Goal: Check status: Check status

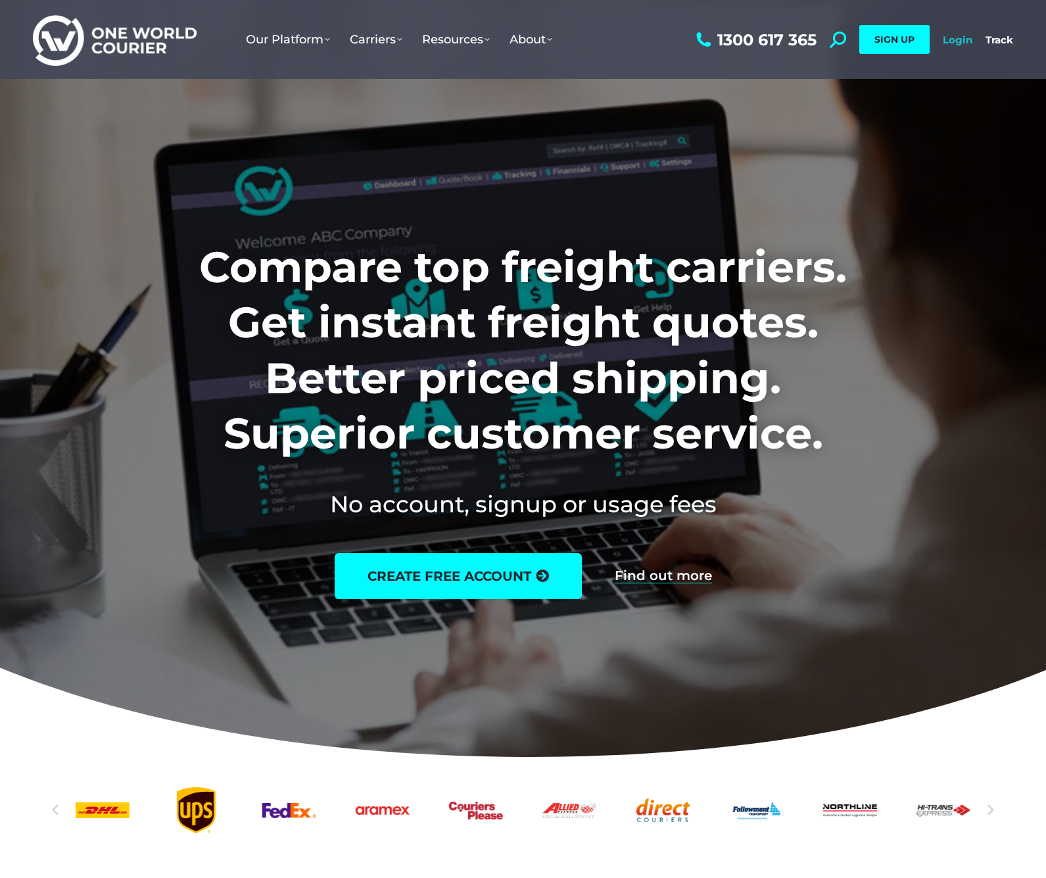
click at [968, 39] on link "Login" at bounding box center [958, 40] width 30 height 12
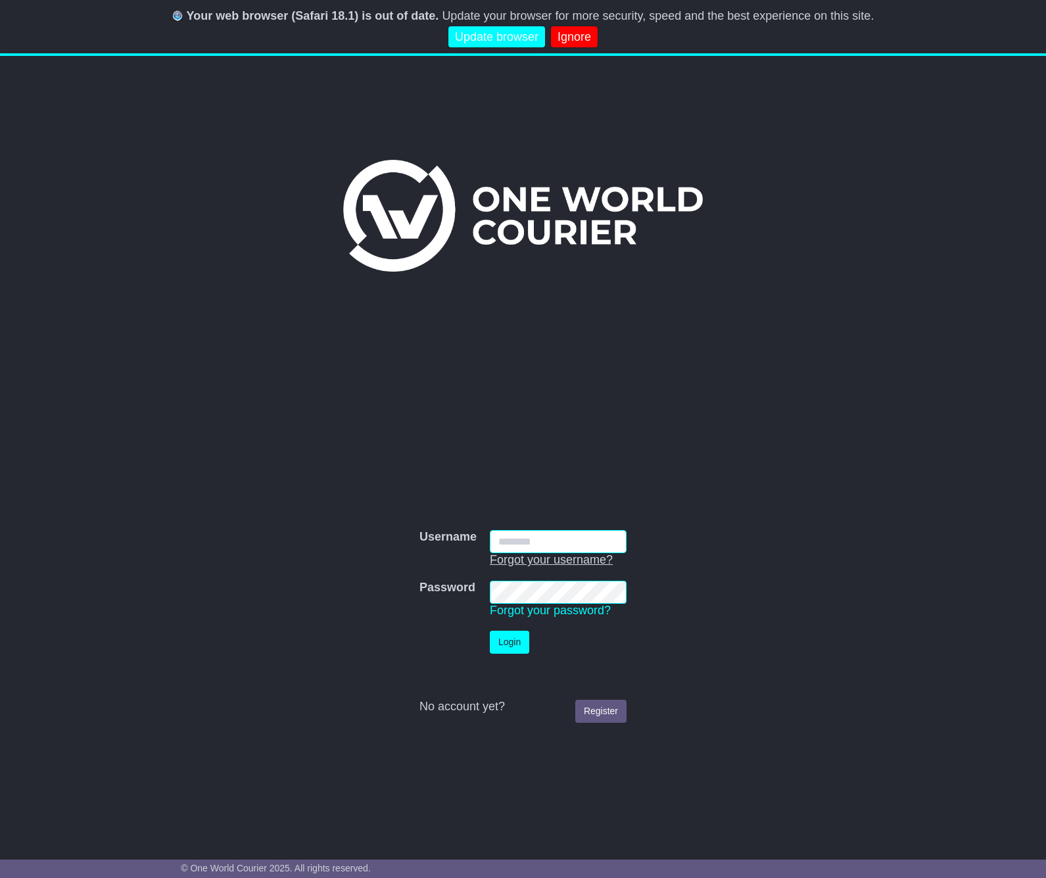
type input "**********"
click at [510, 642] on button "Login" at bounding box center [509, 641] width 39 height 23
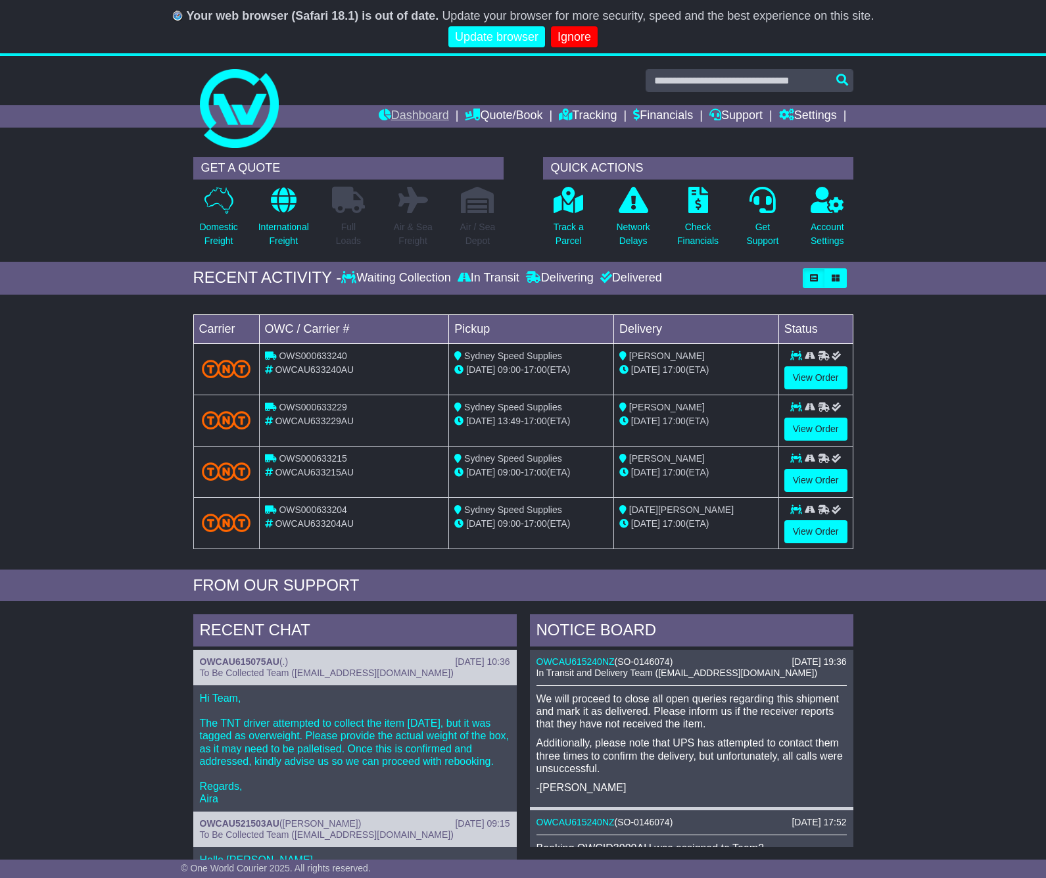
click at [385, 114] on link "Dashboard" at bounding box center [414, 116] width 70 height 22
click at [254, 284] on div "RECENT ACTIVITY -" at bounding box center [267, 277] width 149 height 19
click at [507, 116] on link "Quote/Book" at bounding box center [504, 116] width 78 height 22
click at [479, 141] on link "Domestic" at bounding box center [517, 138] width 104 height 14
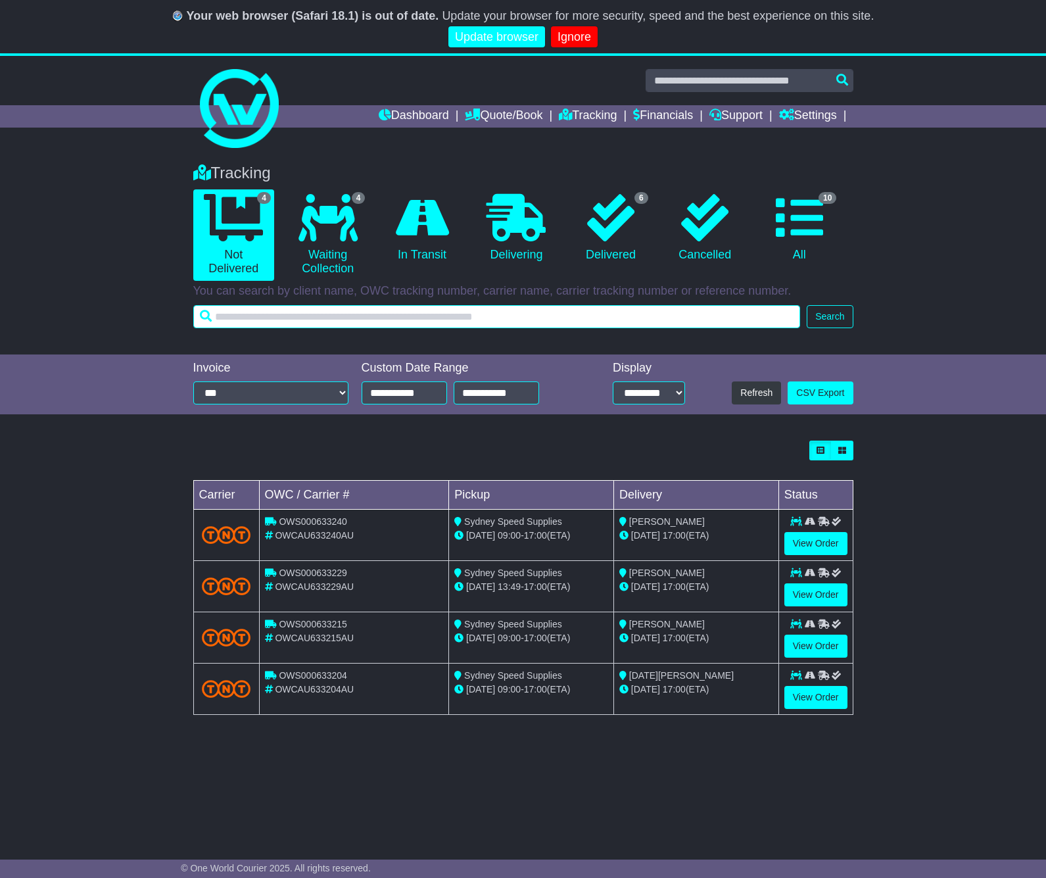
drag, startPoint x: 438, startPoint y: 321, endPoint x: 444, endPoint y: 315, distance: 8.4
click at [438, 321] on input "text" at bounding box center [496, 316] width 607 height 23
paste input "******"
type input "******"
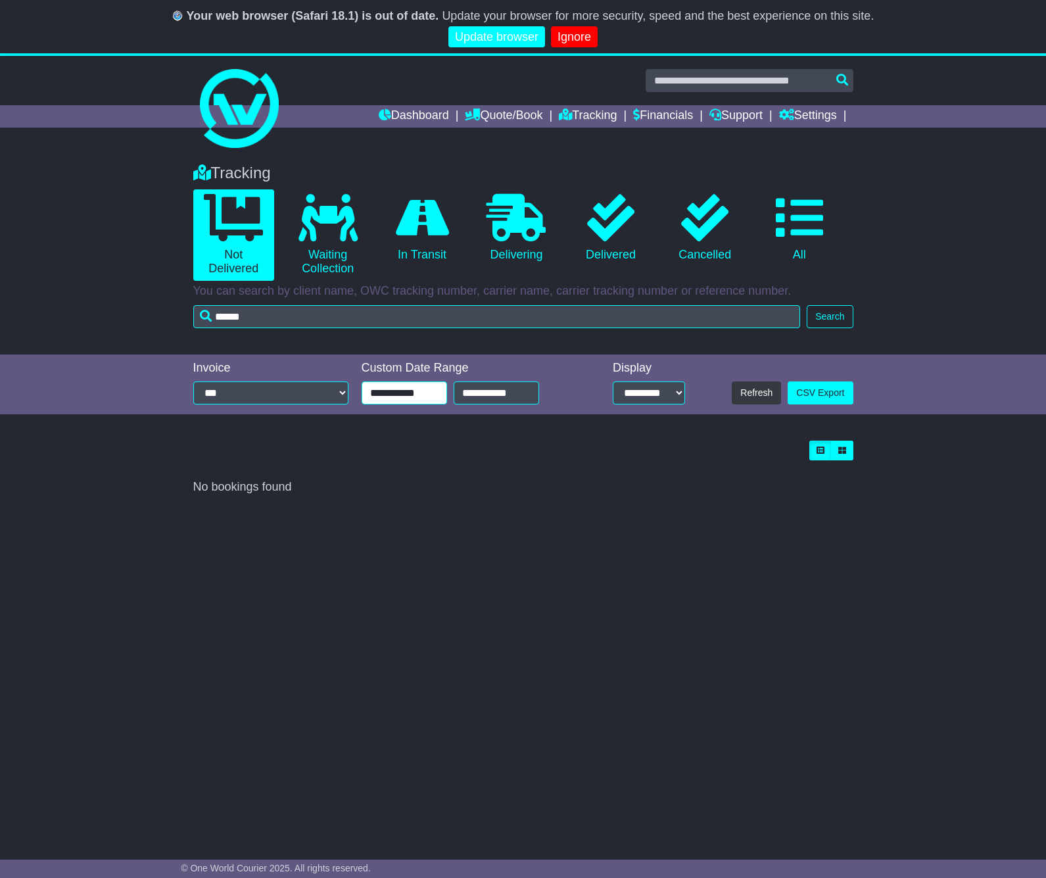
click at [420, 393] on input "**********" at bounding box center [404, 392] width 85 height 23
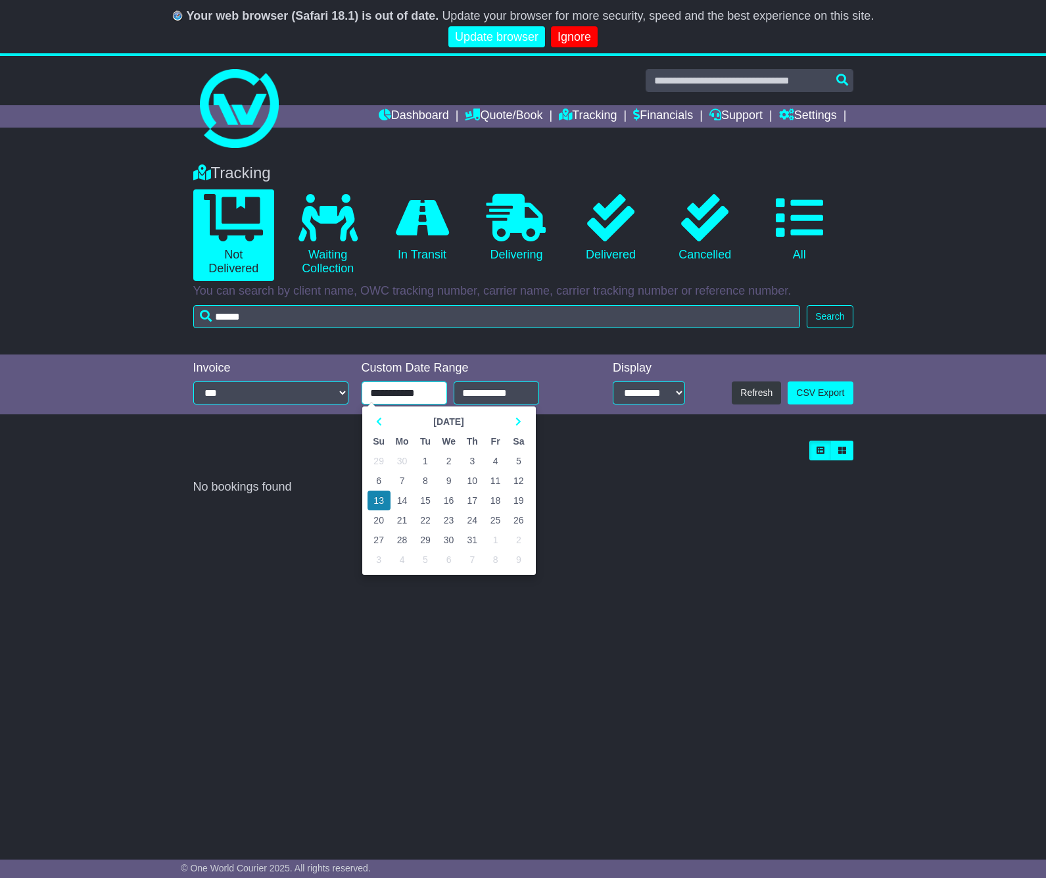
click at [390, 392] on input "**********" at bounding box center [404, 392] width 85 height 23
click at [427, 458] on td "1" at bounding box center [424, 461] width 23 height 20
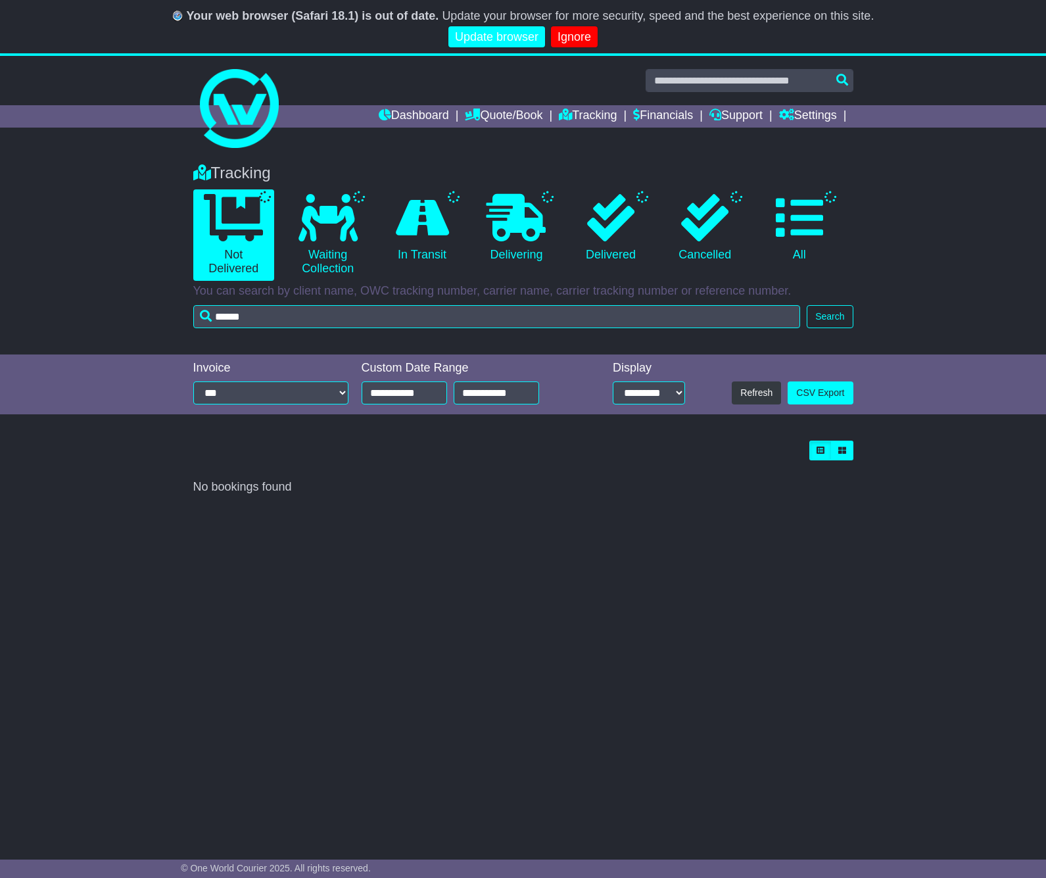
type input "**********"
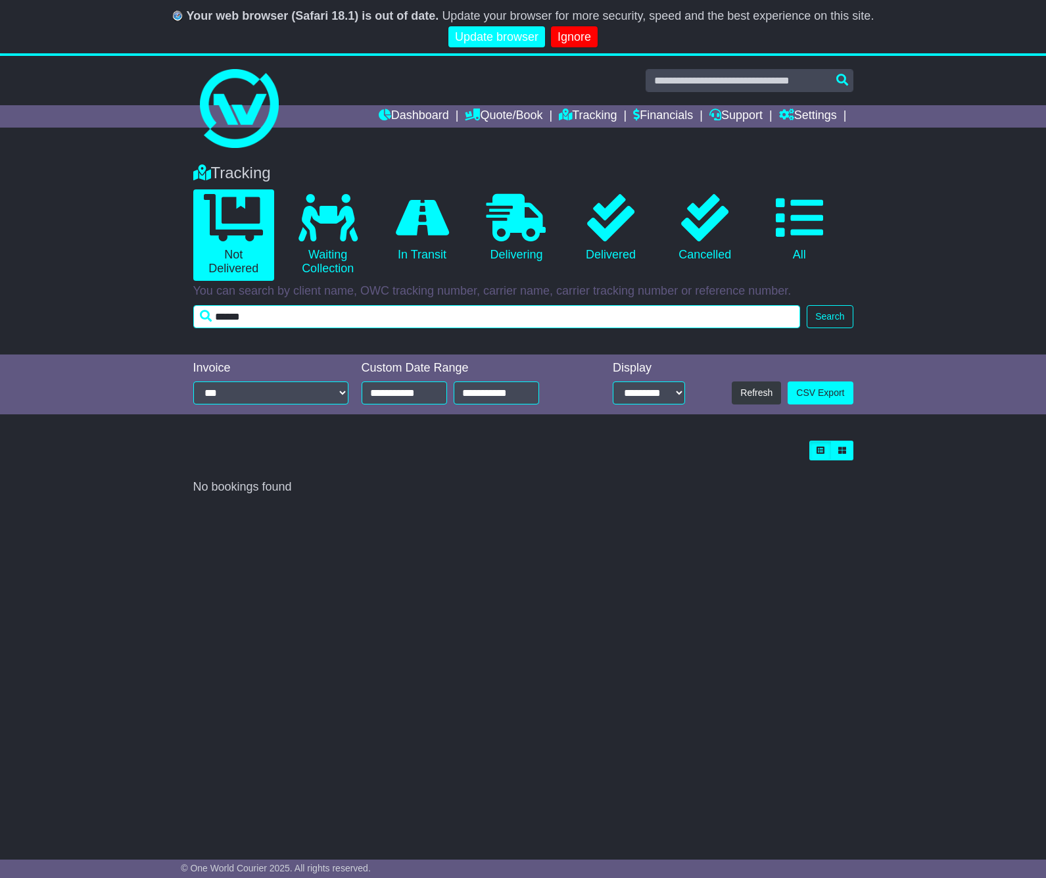
click at [341, 322] on input "******" at bounding box center [496, 316] width 607 height 23
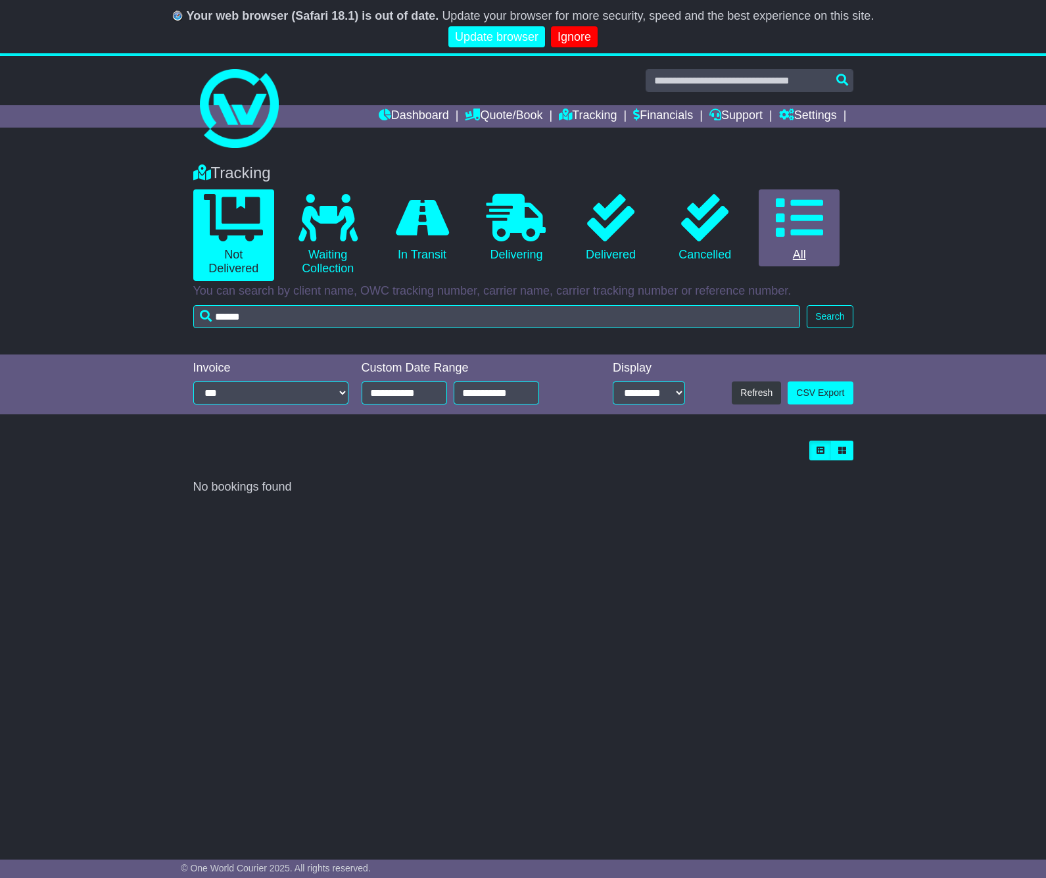
click at [786, 214] on icon at bounding box center [799, 217] width 47 height 47
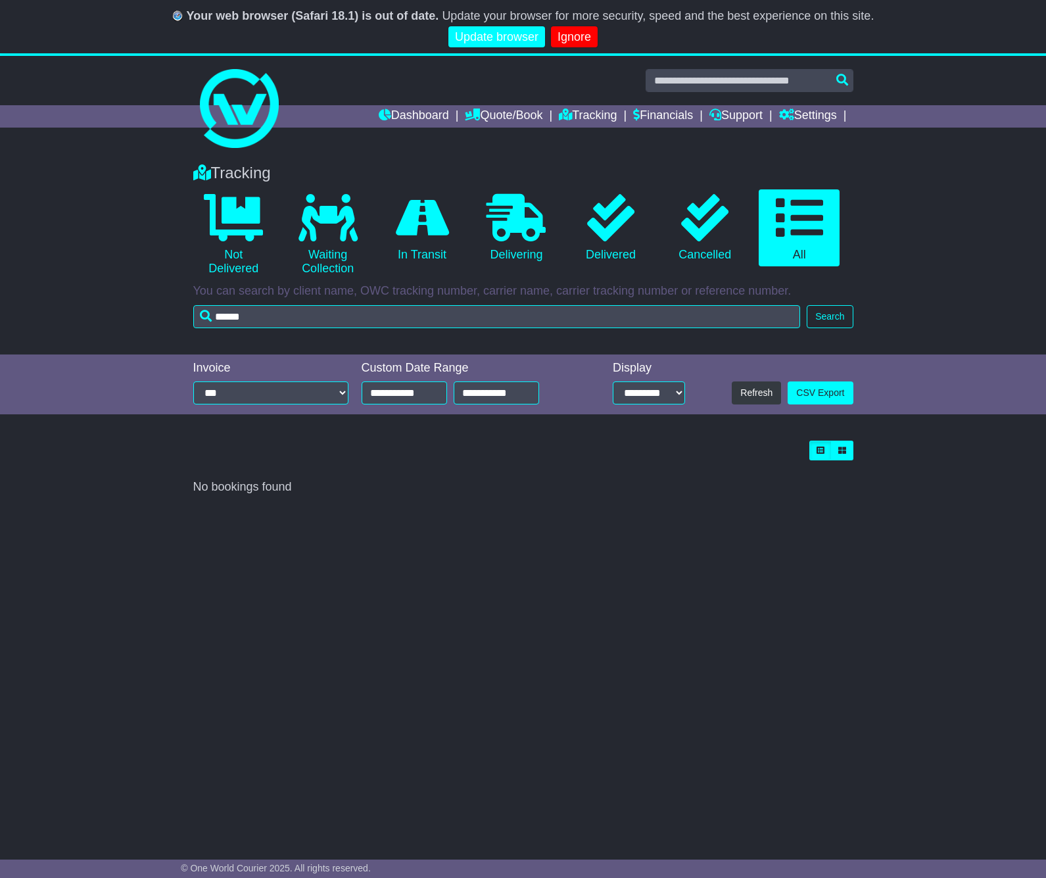
click at [821, 316] on button "Search" at bounding box center [830, 316] width 46 height 23
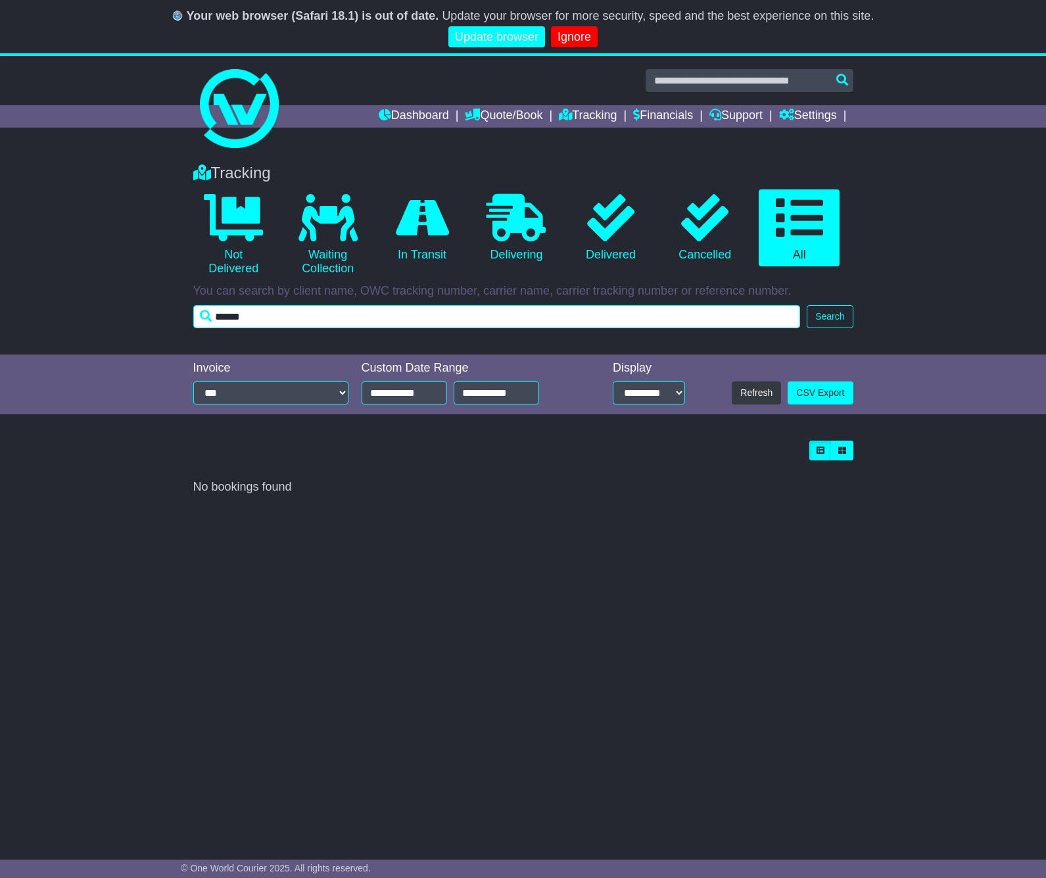
click at [401, 314] on input "******" at bounding box center [496, 316] width 607 height 23
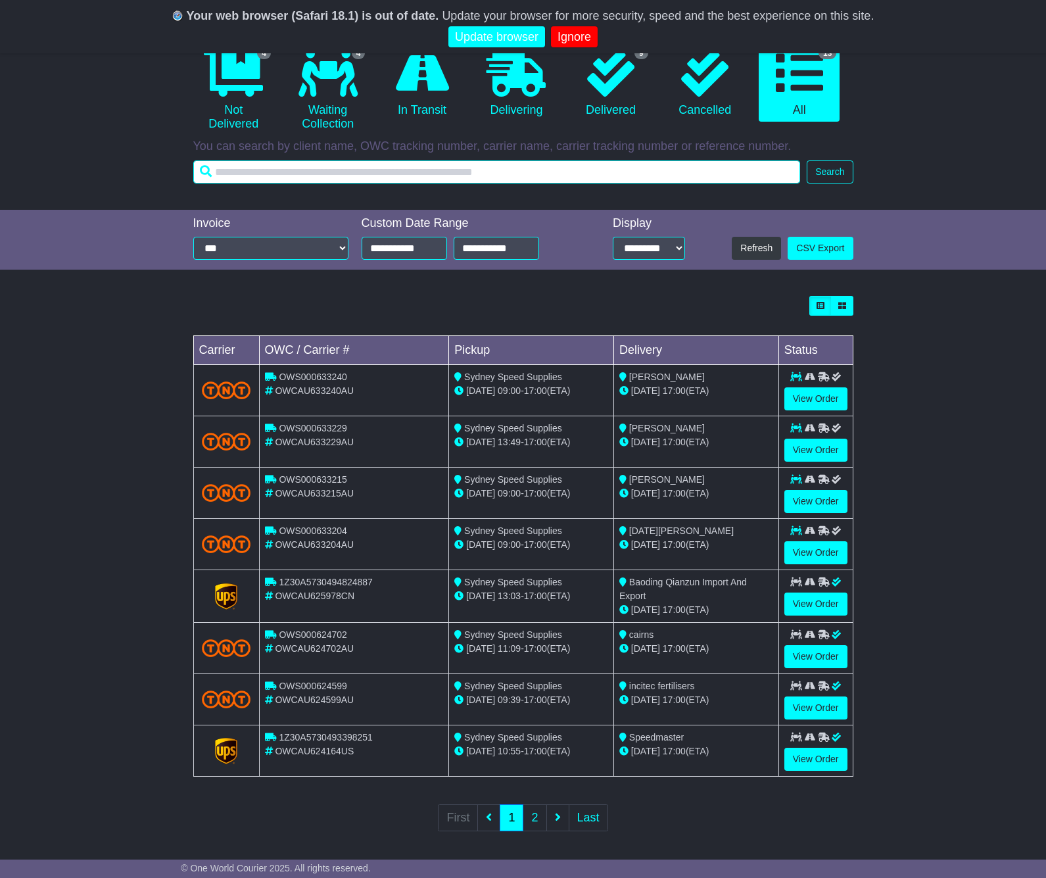
scroll to position [144, 0]
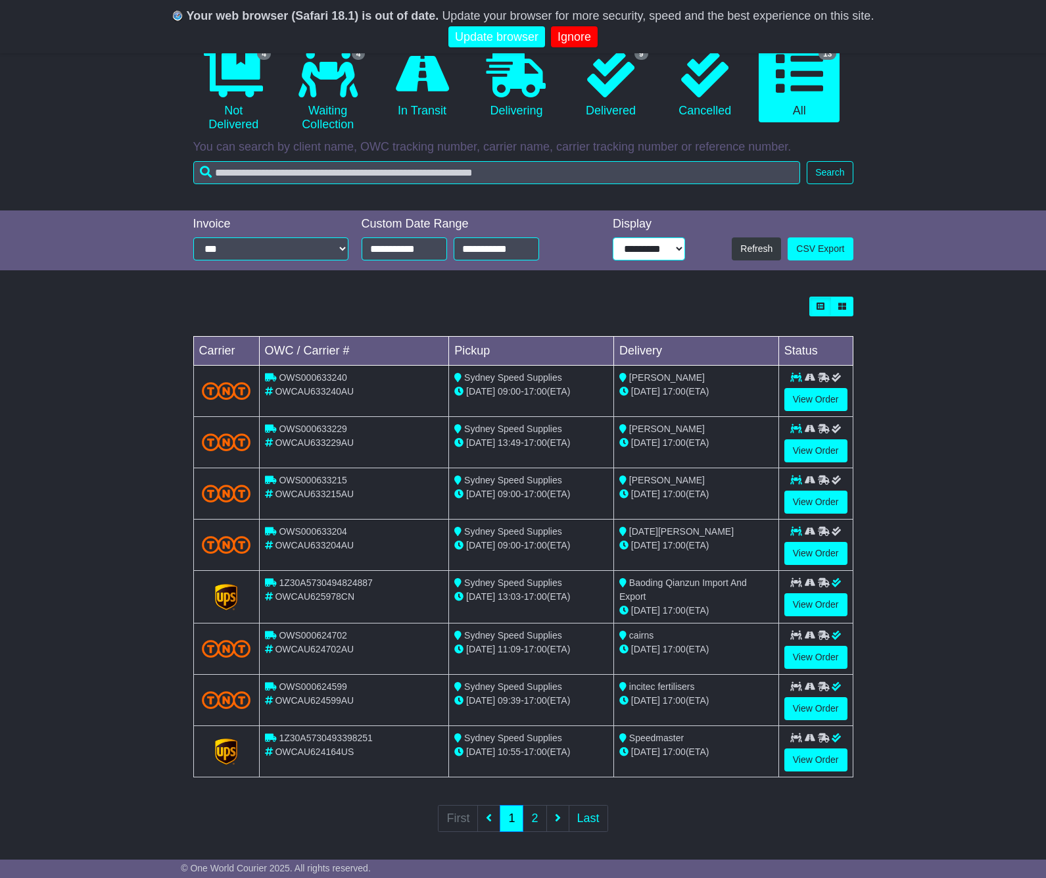
select select "**"
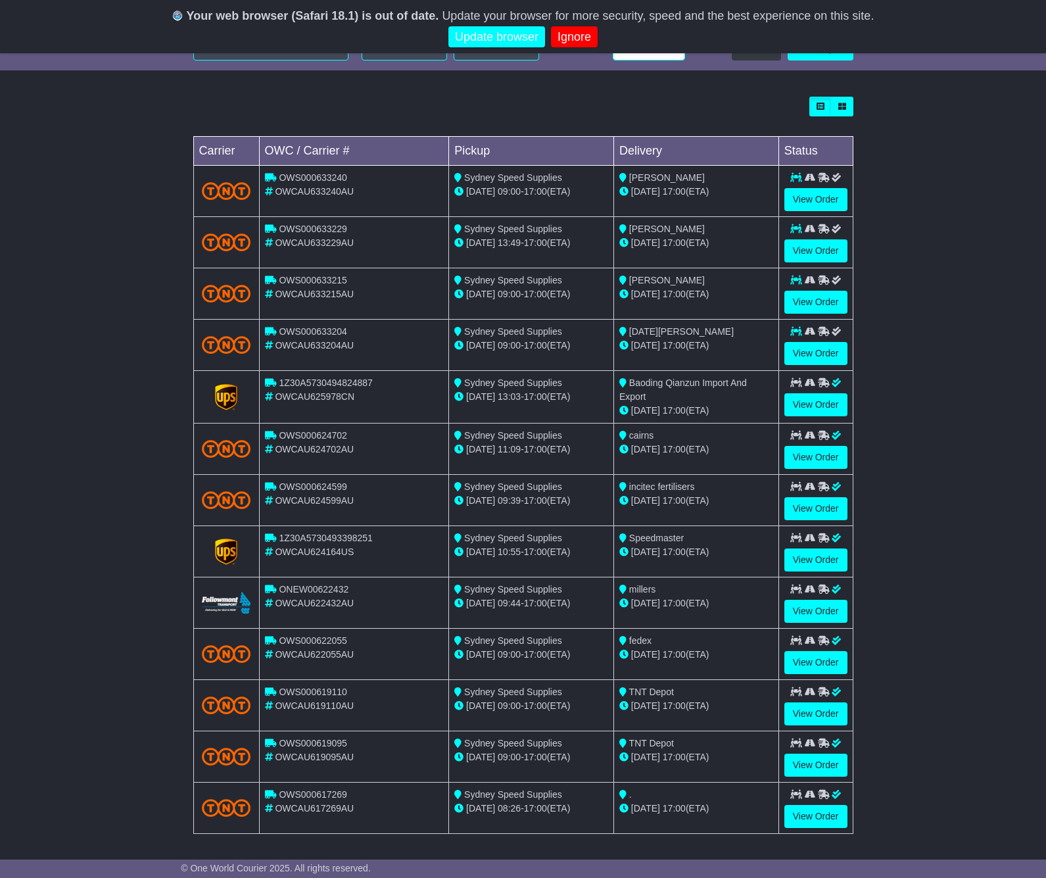
scroll to position [343, 0]
click at [805, 764] on link "View Order" at bounding box center [815, 765] width 63 height 23
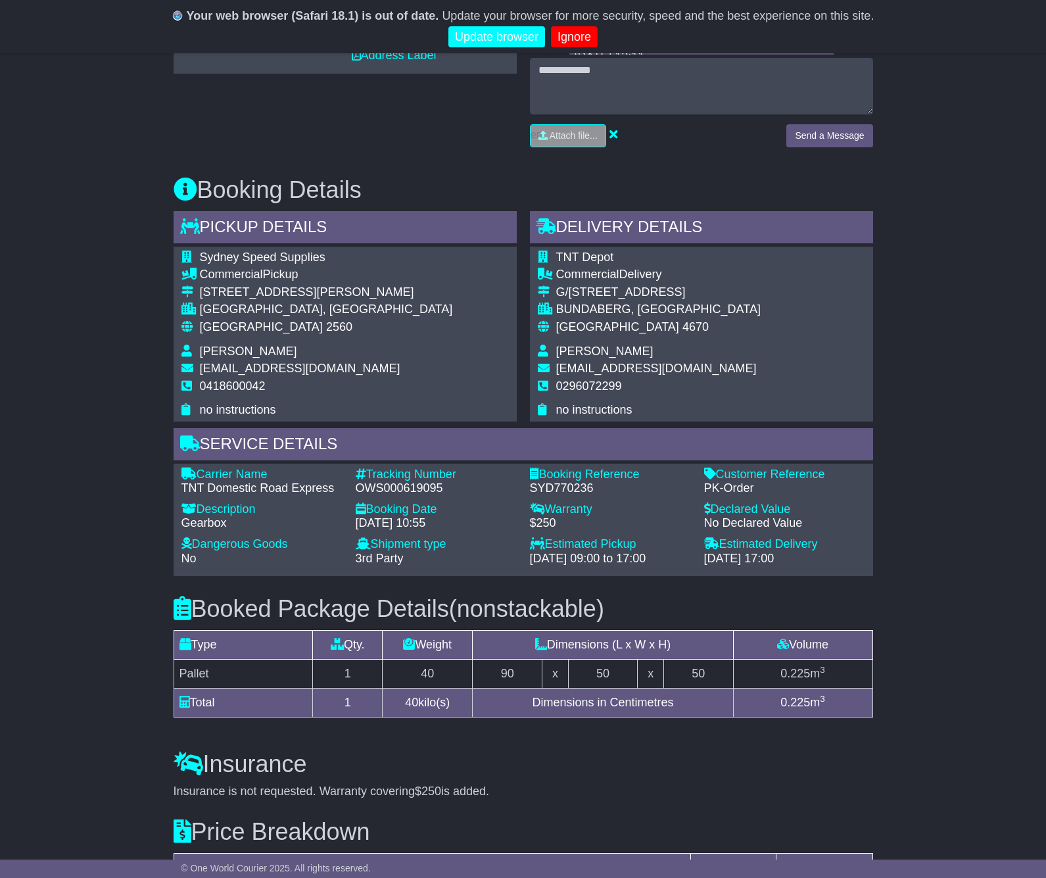
scroll to position [612, 0]
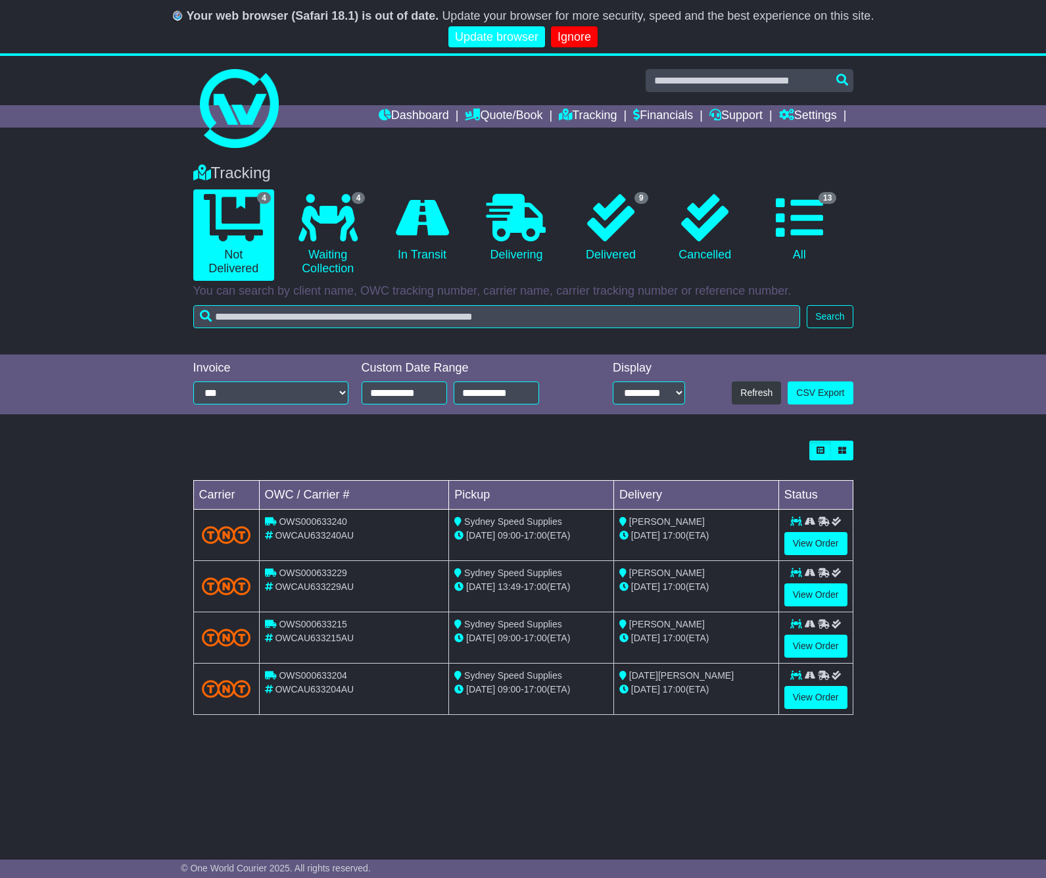
scroll to position [3, 0]
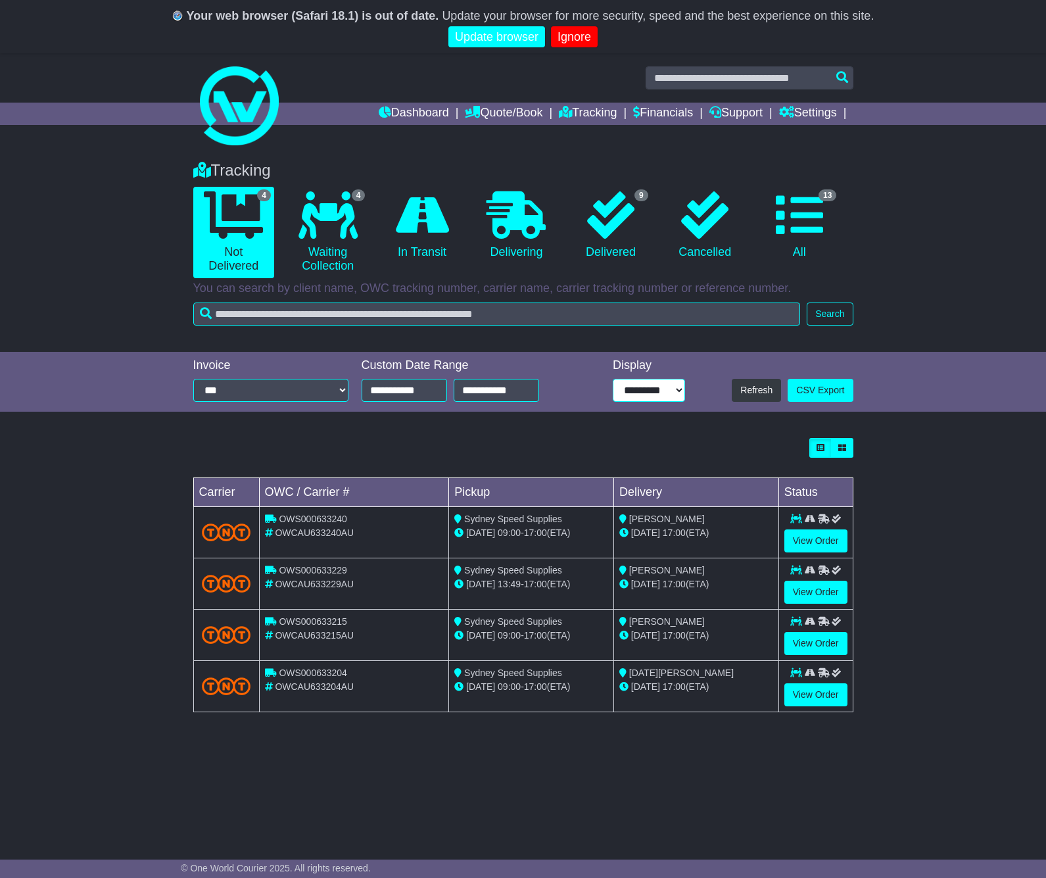
select select "**"
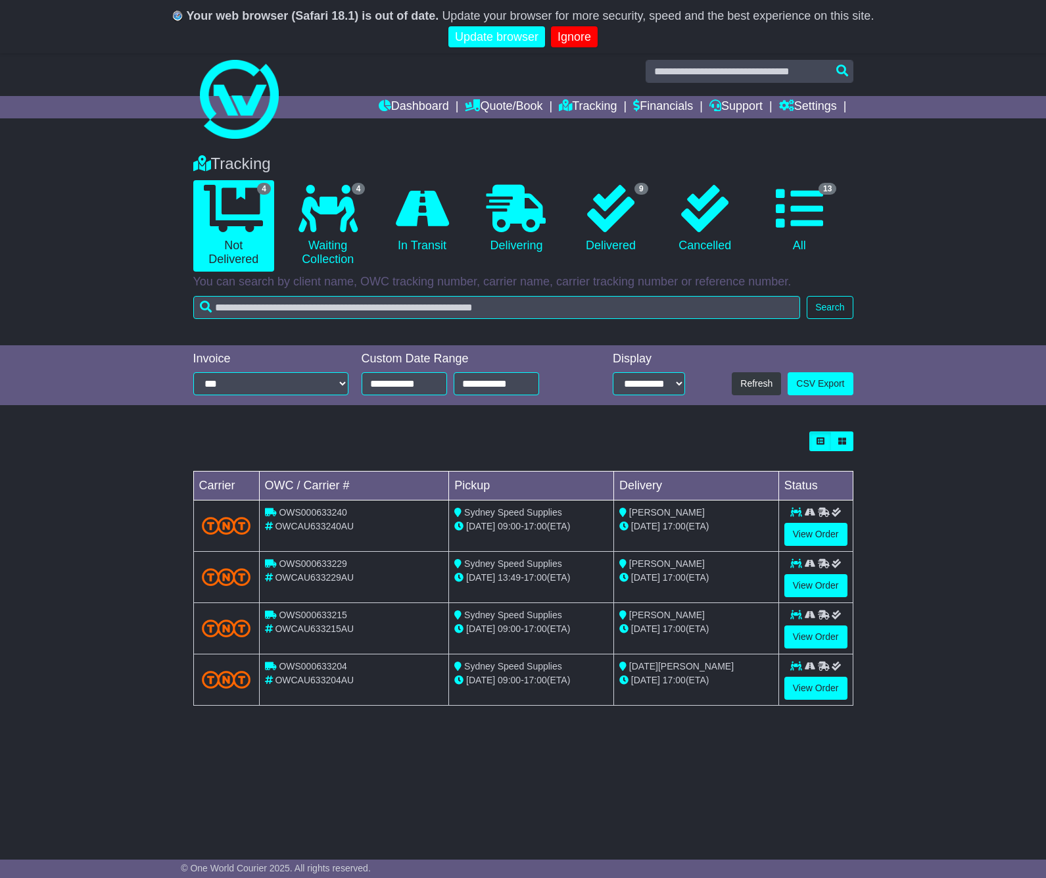
click at [834, 302] on button "Search" at bounding box center [830, 307] width 46 height 23
click at [805, 220] on icon at bounding box center [799, 208] width 47 height 47
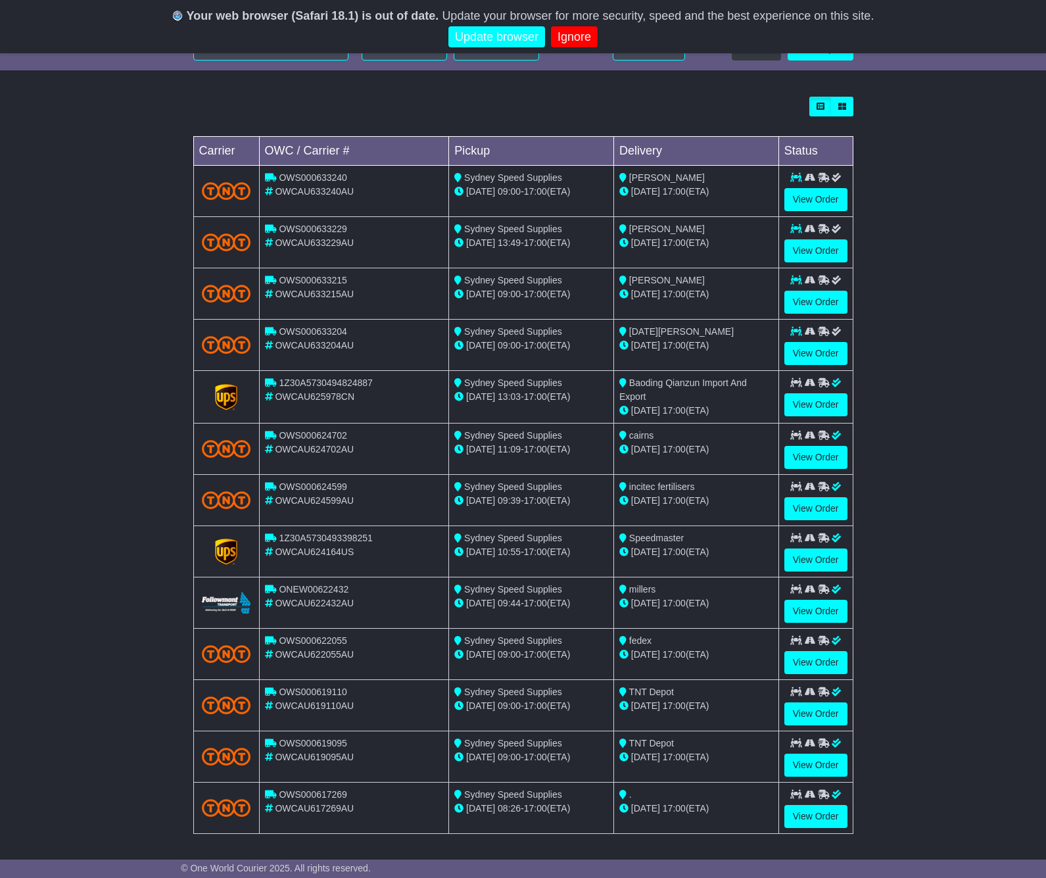
scroll to position [343, 0]
click at [810, 661] on link "View Order" at bounding box center [815, 662] width 63 height 23
click at [812, 607] on link "View Order" at bounding box center [815, 611] width 63 height 23
click at [805, 558] on link "View Order" at bounding box center [815, 560] width 63 height 23
click at [809, 505] on link "View Order" at bounding box center [815, 509] width 63 height 23
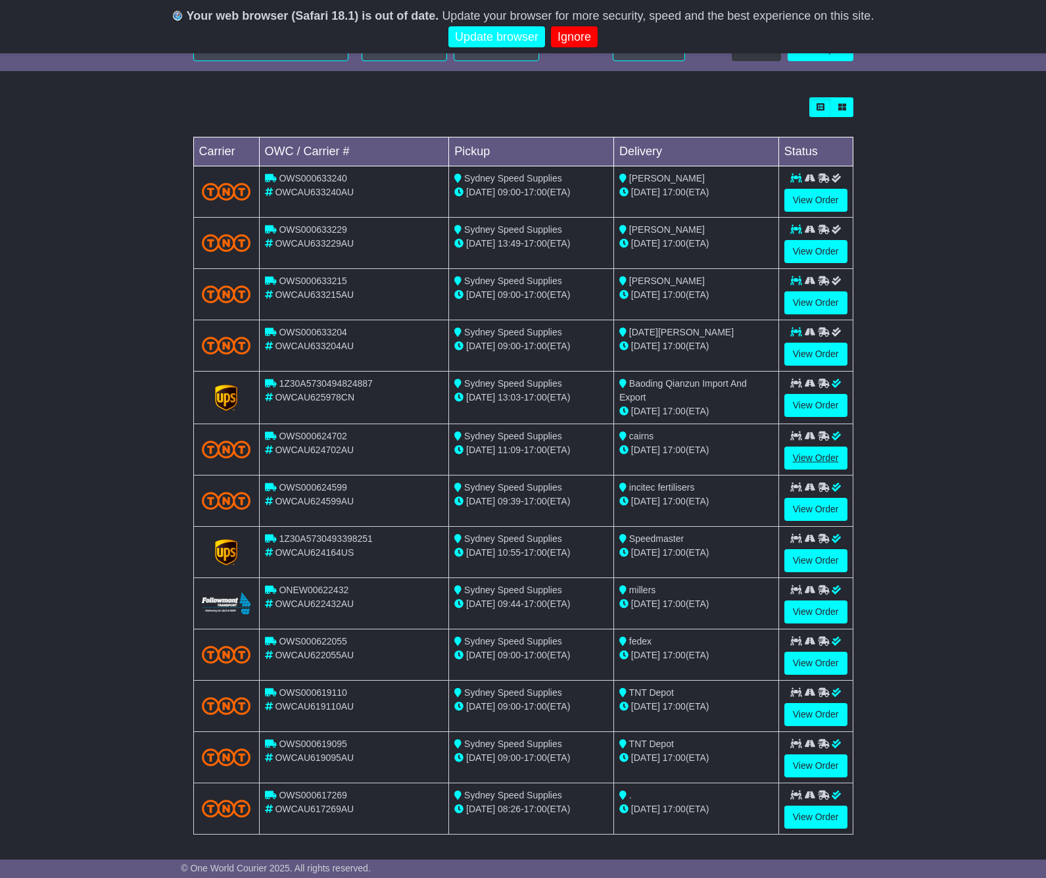
click at [809, 458] on link "View Order" at bounding box center [815, 457] width 63 height 23
click at [804, 347] on link "View Order" at bounding box center [815, 353] width 63 height 23
click at [805, 296] on link "View Order" at bounding box center [815, 302] width 63 height 23
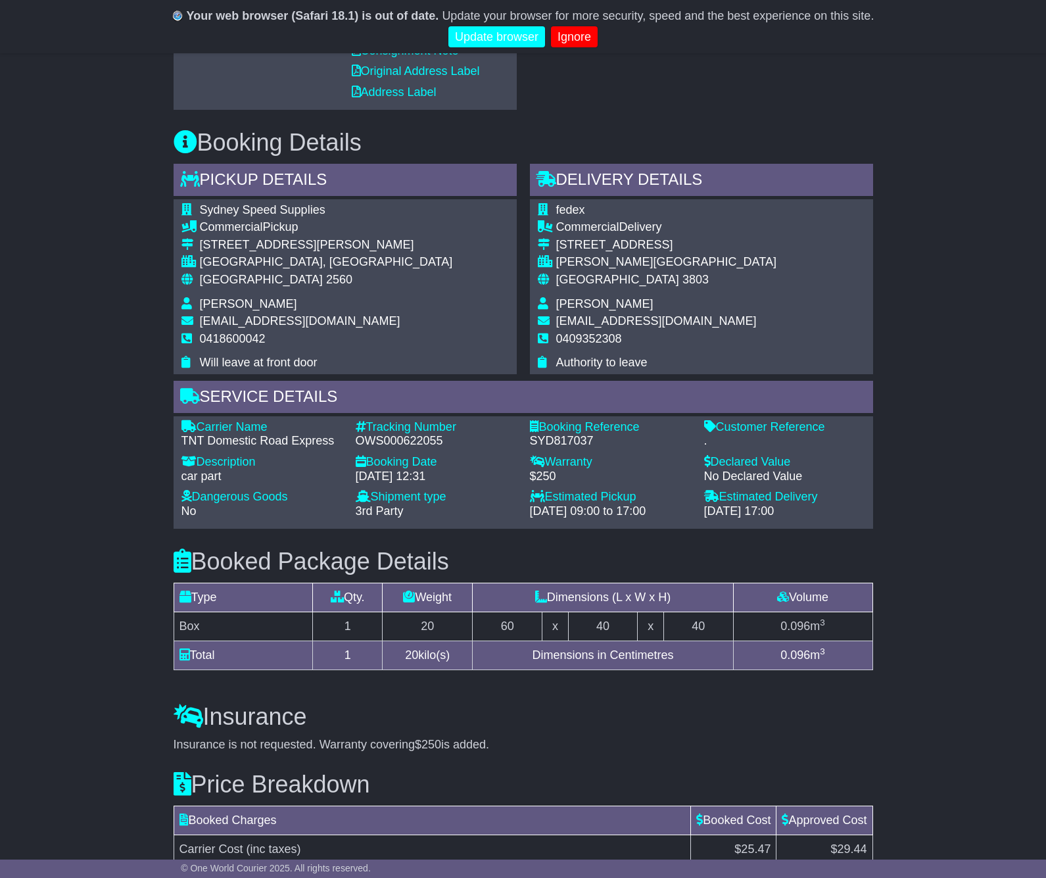
scroll to position [588, 0]
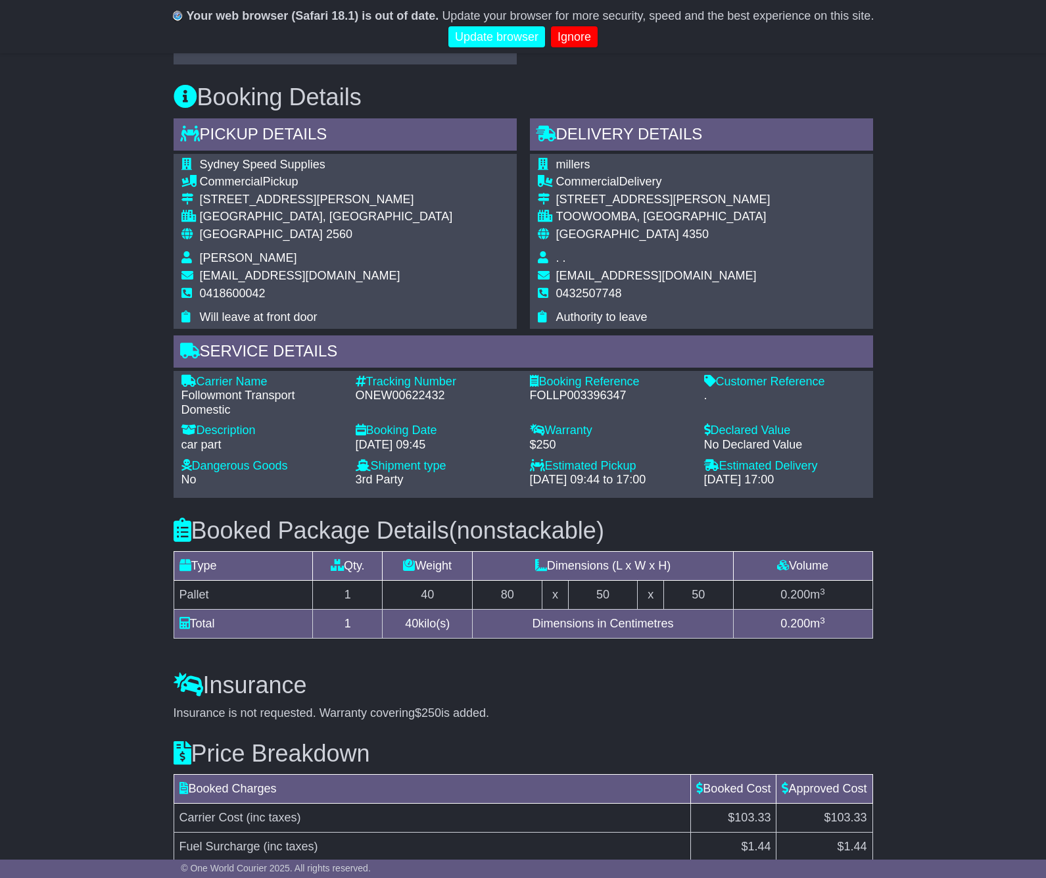
scroll to position [722, 0]
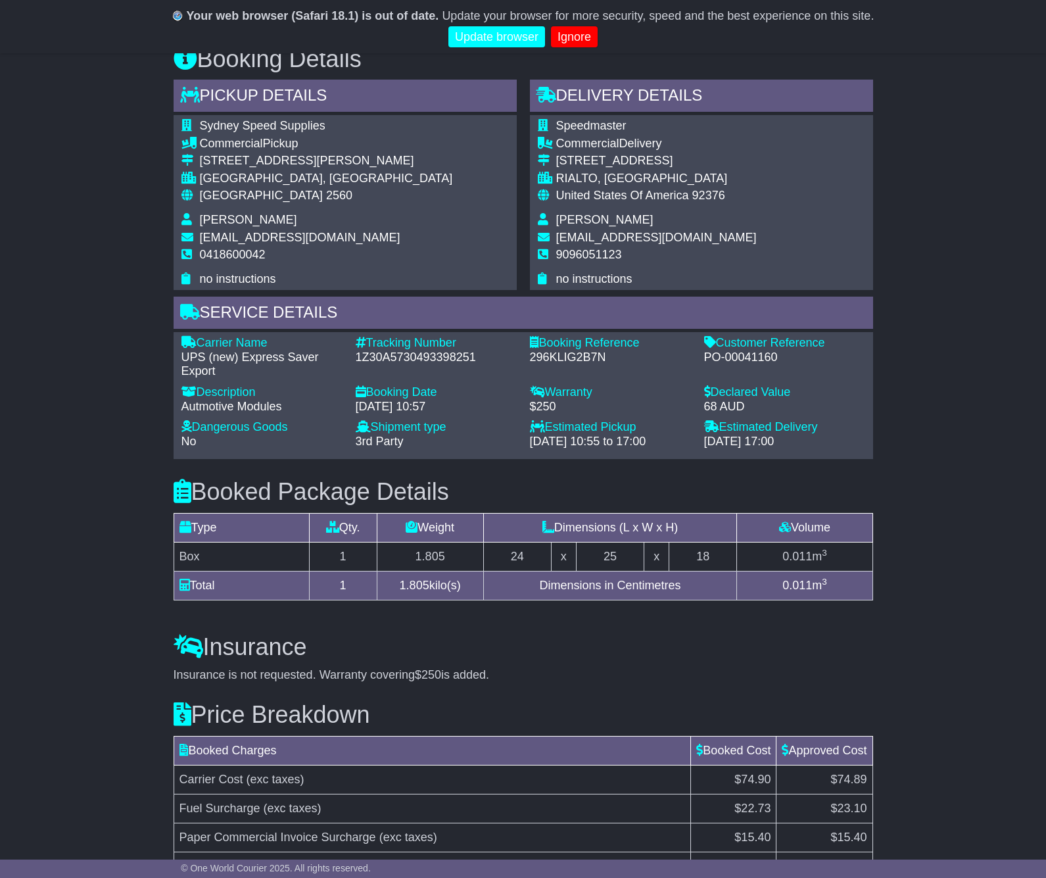
scroll to position [653, 0]
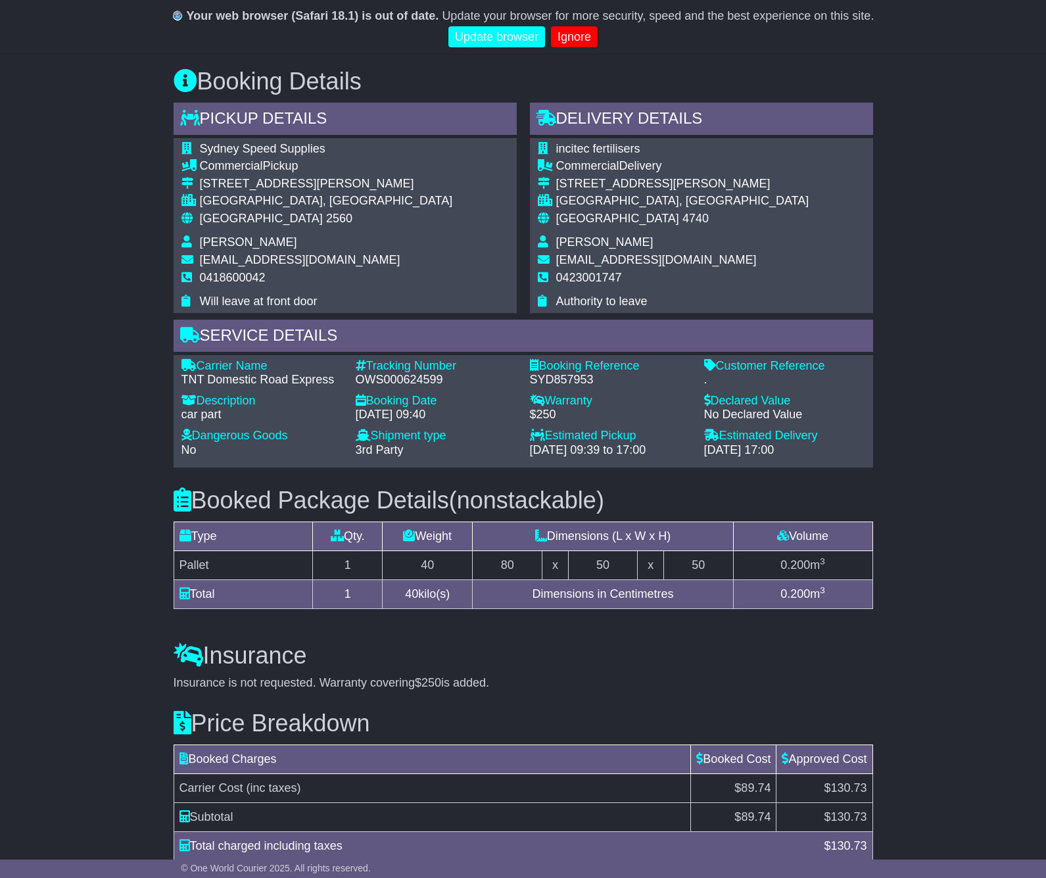
scroll to position [722, 0]
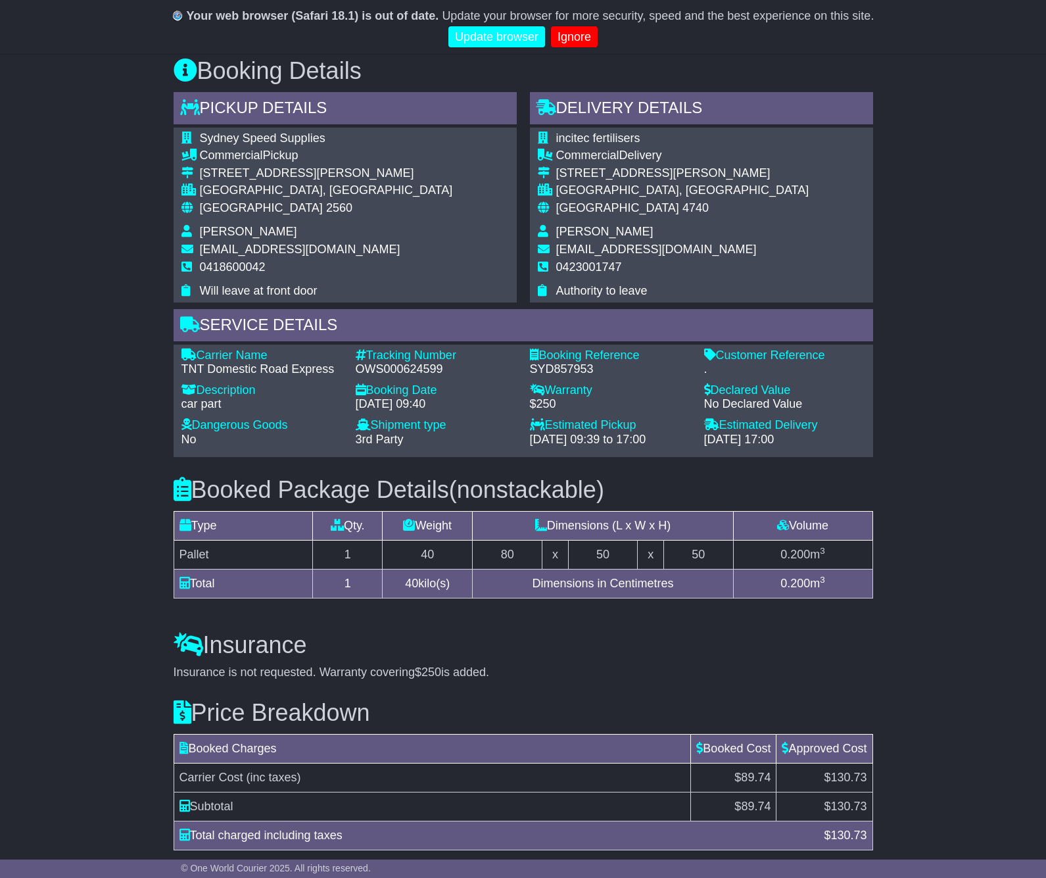
click at [415, 377] on div "OWS000624599" at bounding box center [436, 369] width 161 height 14
copy div "OWS000624599"
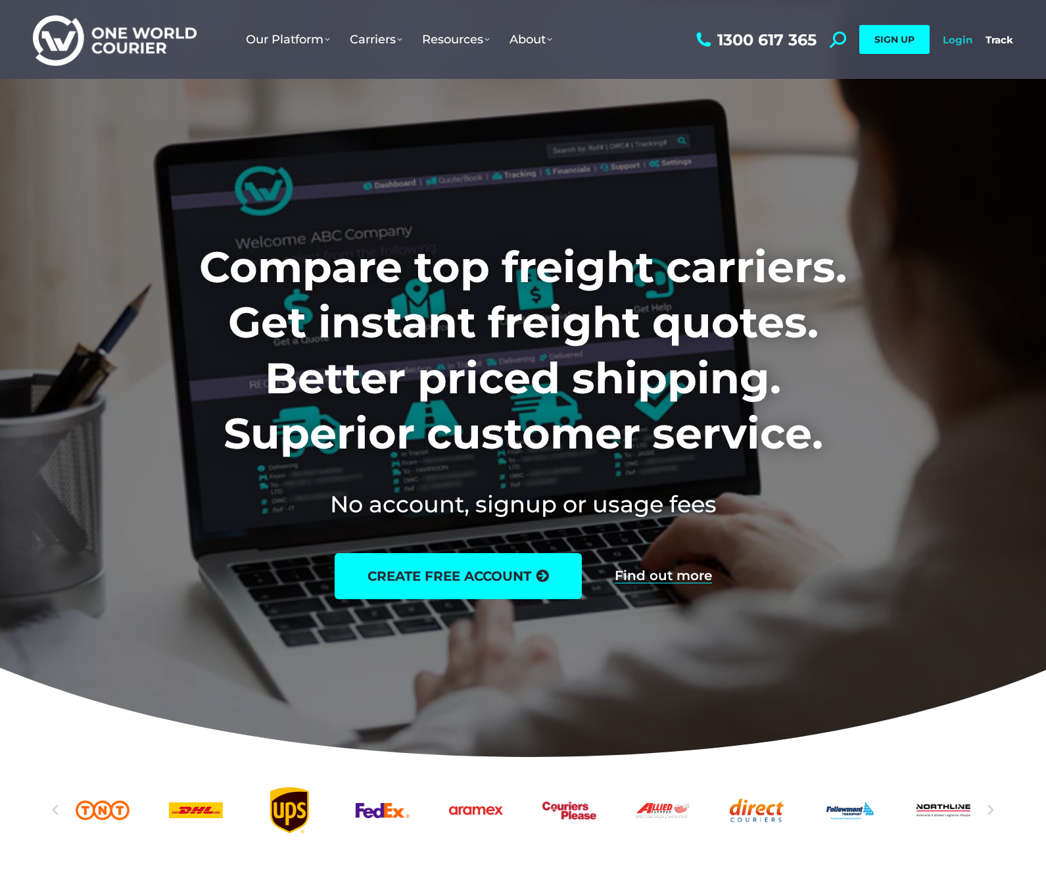
click at [948, 41] on link "Login" at bounding box center [958, 40] width 30 height 12
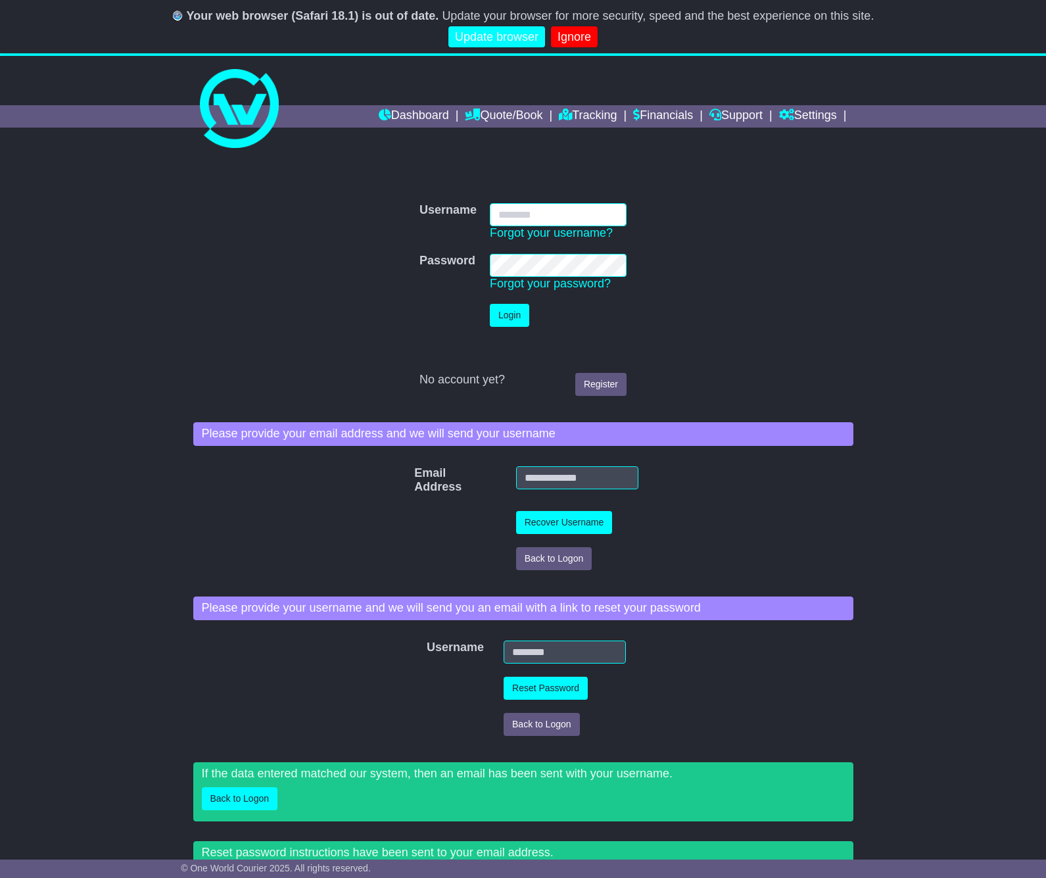
type input "**********"
click at [494, 321] on button "Login" at bounding box center [509, 315] width 39 height 23
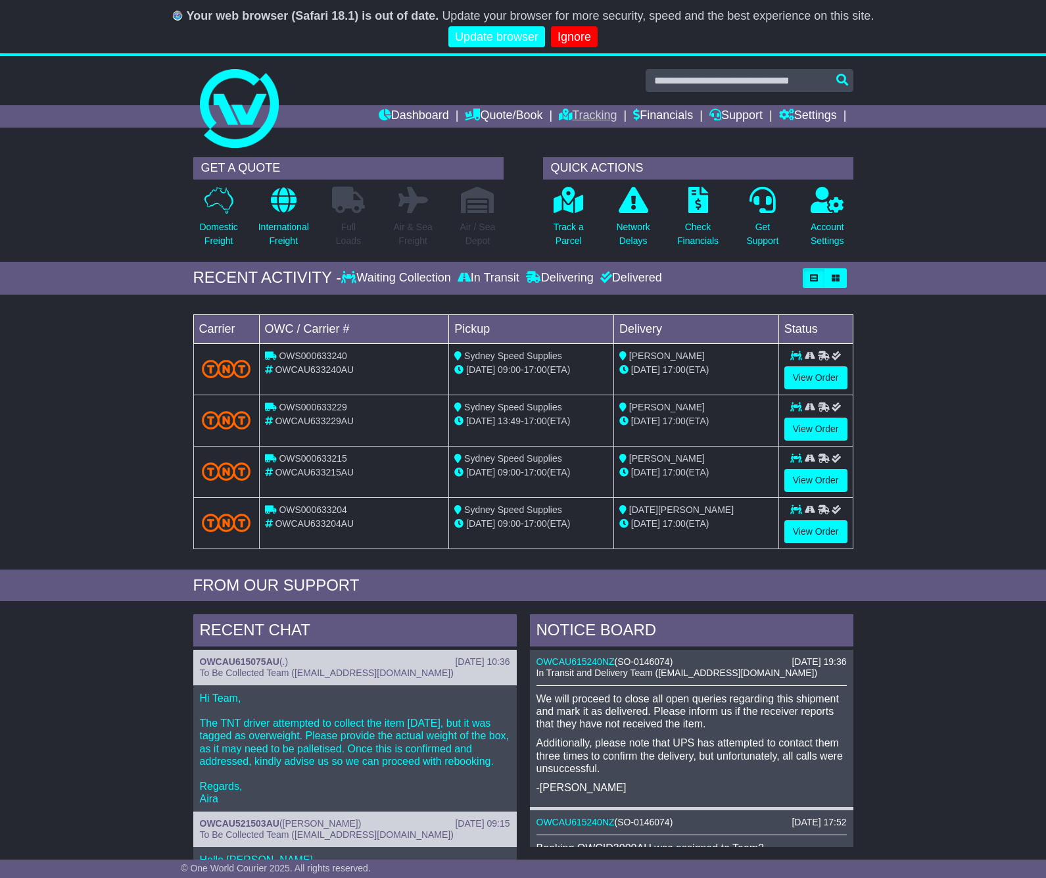
click at [567, 120] on link "Tracking" at bounding box center [588, 116] width 58 height 22
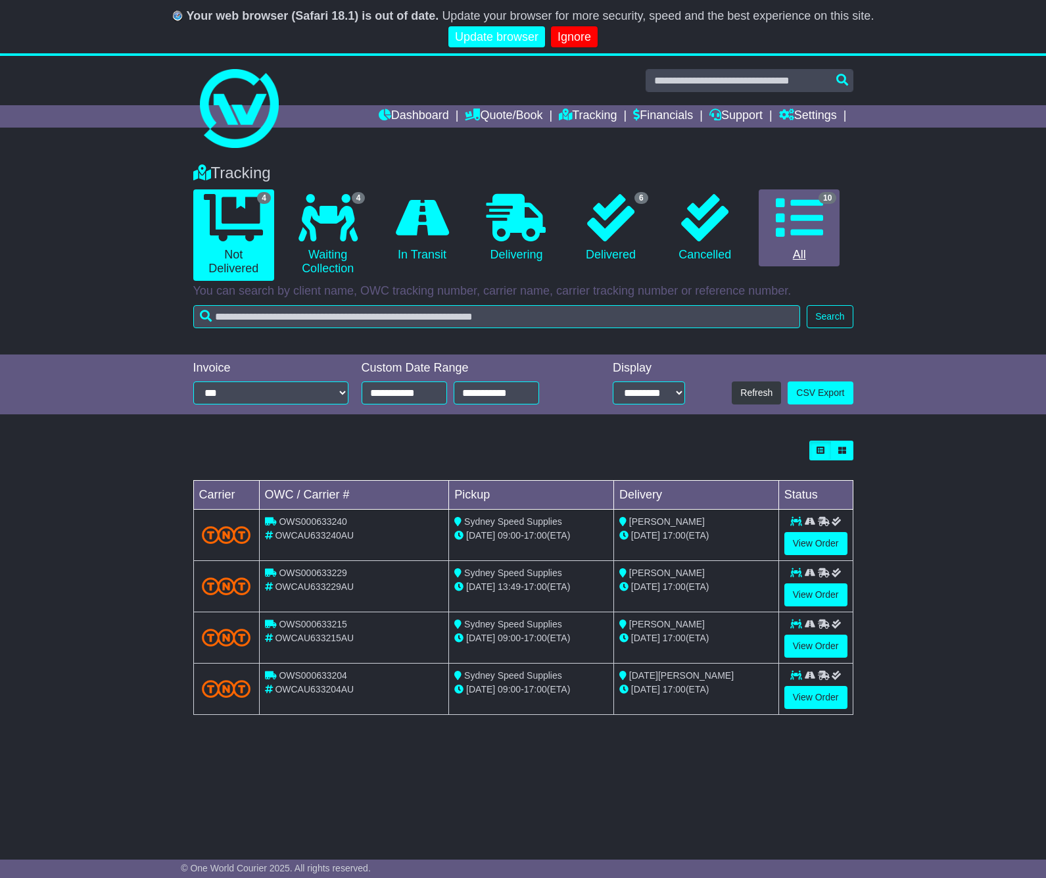
click at [791, 202] on icon at bounding box center [799, 217] width 47 height 47
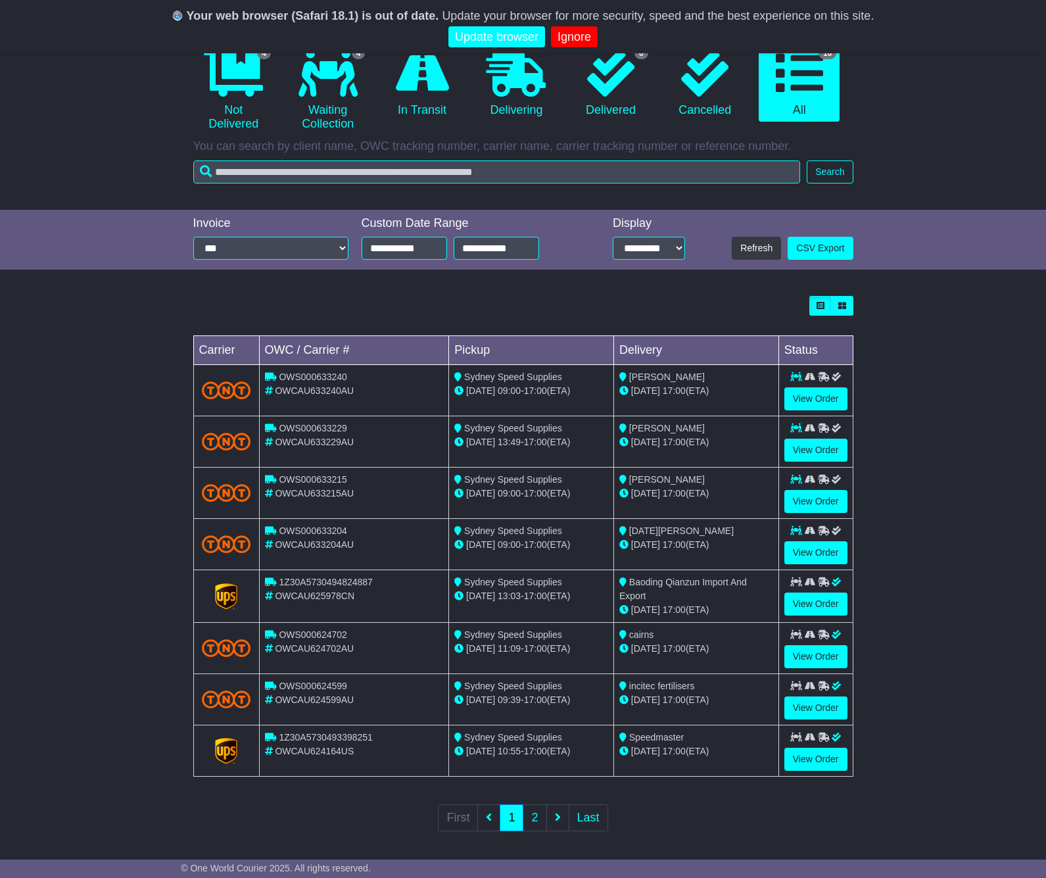
scroll to position [144, 0]
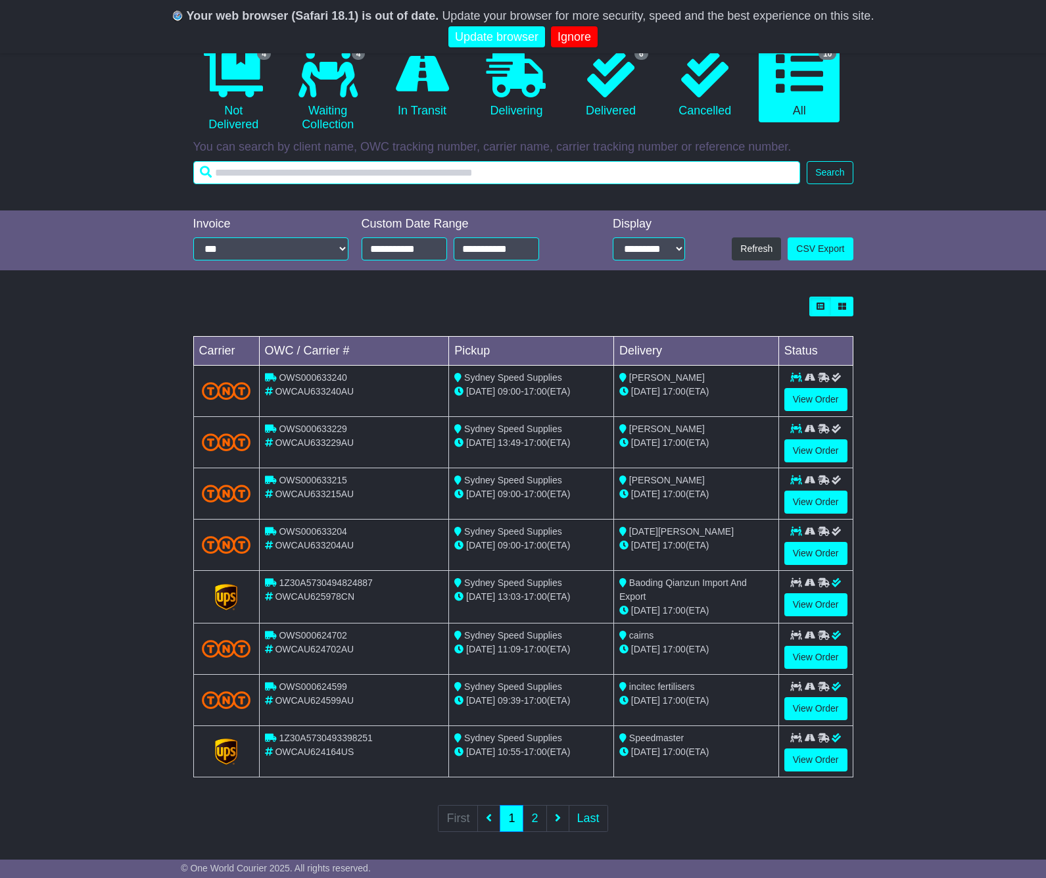
click at [320, 177] on input "text" at bounding box center [496, 172] width 607 height 23
paste input "******"
type input "******"
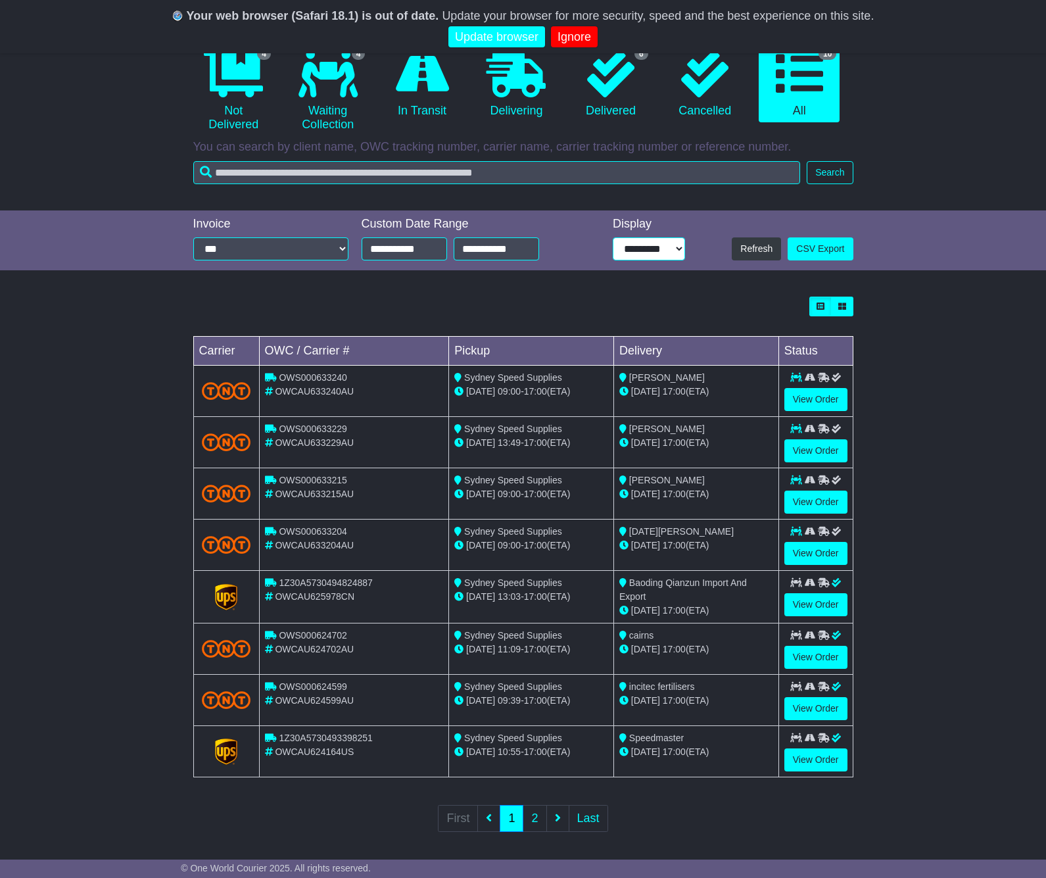
select select "**"
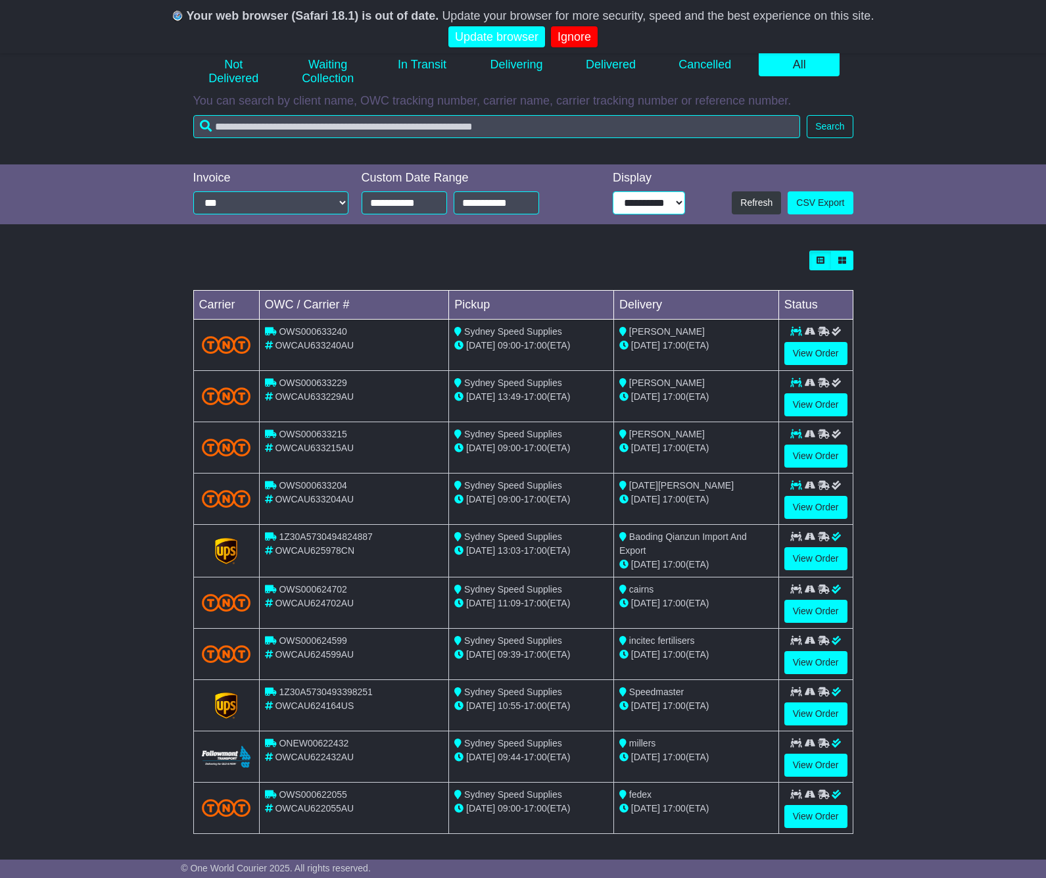
scroll to position [189, 0]
click at [942, 607] on div "Loading... No bookings found Carrier OWC / Carrier # Pickup Delivery Status OWS…" at bounding box center [523, 550] width 1046 height 610
click at [821, 764] on link "View Order" at bounding box center [815, 765] width 63 height 23
click at [809, 711] on link "View Order" at bounding box center [815, 714] width 63 height 23
click at [809, 662] on link "View Order" at bounding box center [815, 662] width 63 height 23
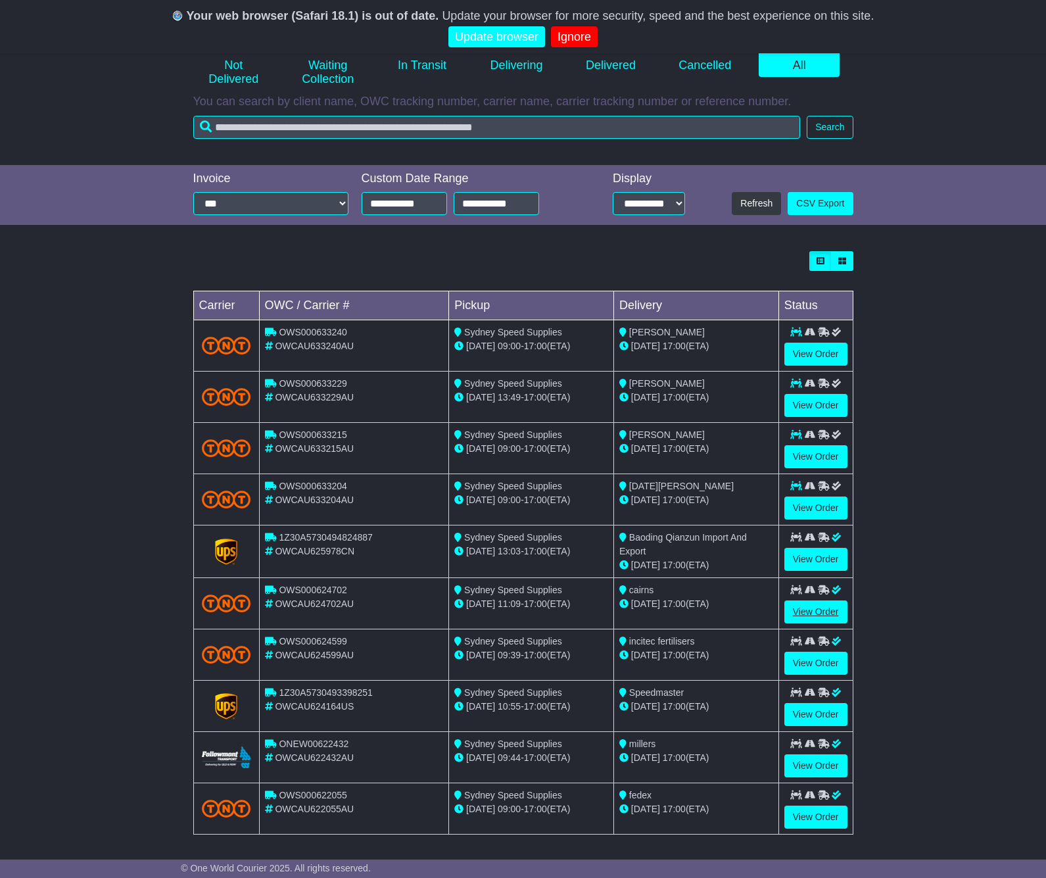
click at [797, 611] on link "View Order" at bounding box center [815, 611] width 63 height 23
click at [803, 555] on link "View Order" at bounding box center [815, 559] width 63 height 23
drag, startPoint x: 820, startPoint y: 508, endPoint x: 808, endPoint y: 473, distance: 37.0
click at [820, 508] on link "View Order" at bounding box center [815, 507] width 63 height 23
click at [811, 454] on link "View Order" at bounding box center [815, 456] width 63 height 23
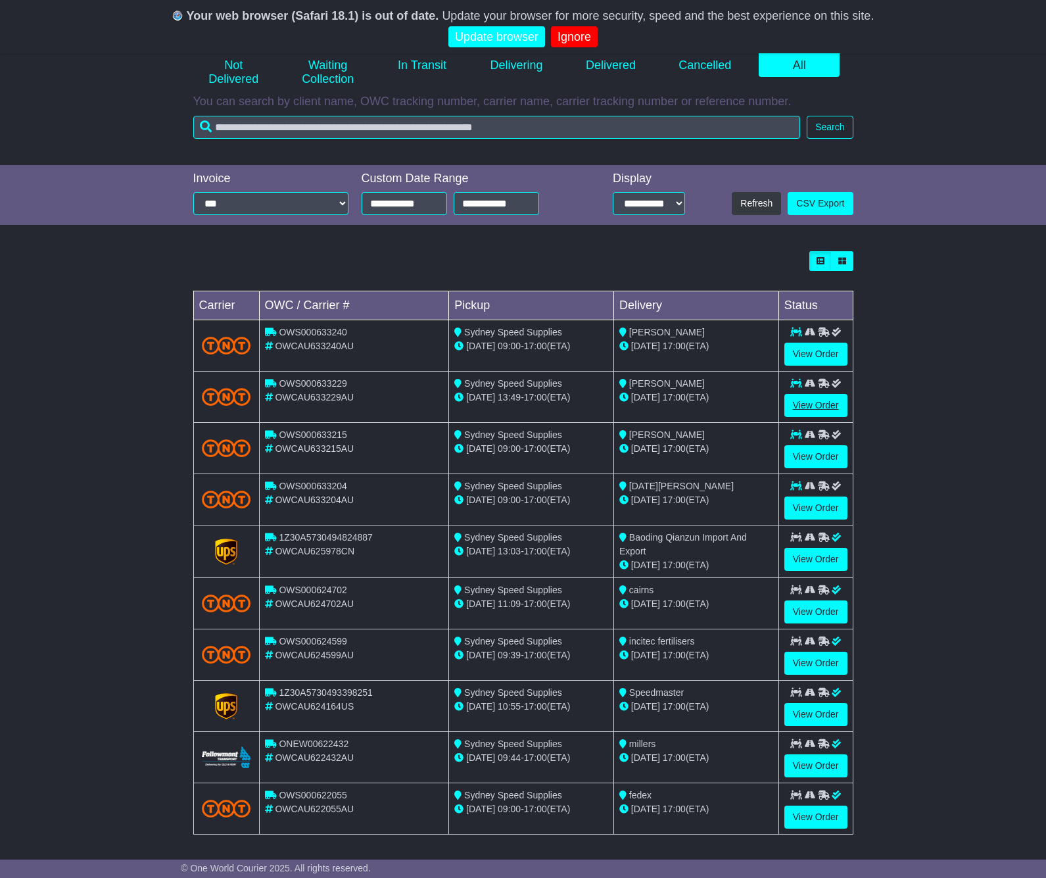
click at [812, 401] on link "View Order" at bounding box center [815, 405] width 63 height 23
click at [816, 352] on link "View Order" at bounding box center [815, 353] width 63 height 23
click at [946, 441] on div "Loading... No bookings found Carrier OWC / Carrier # Pickup Delivery Status OWS…" at bounding box center [523, 550] width 1046 height 610
click at [124, 260] on div "Loading... No bookings found Carrier OWC / Carrier # Pickup Delivery Status OWS…" at bounding box center [523, 550] width 1046 height 610
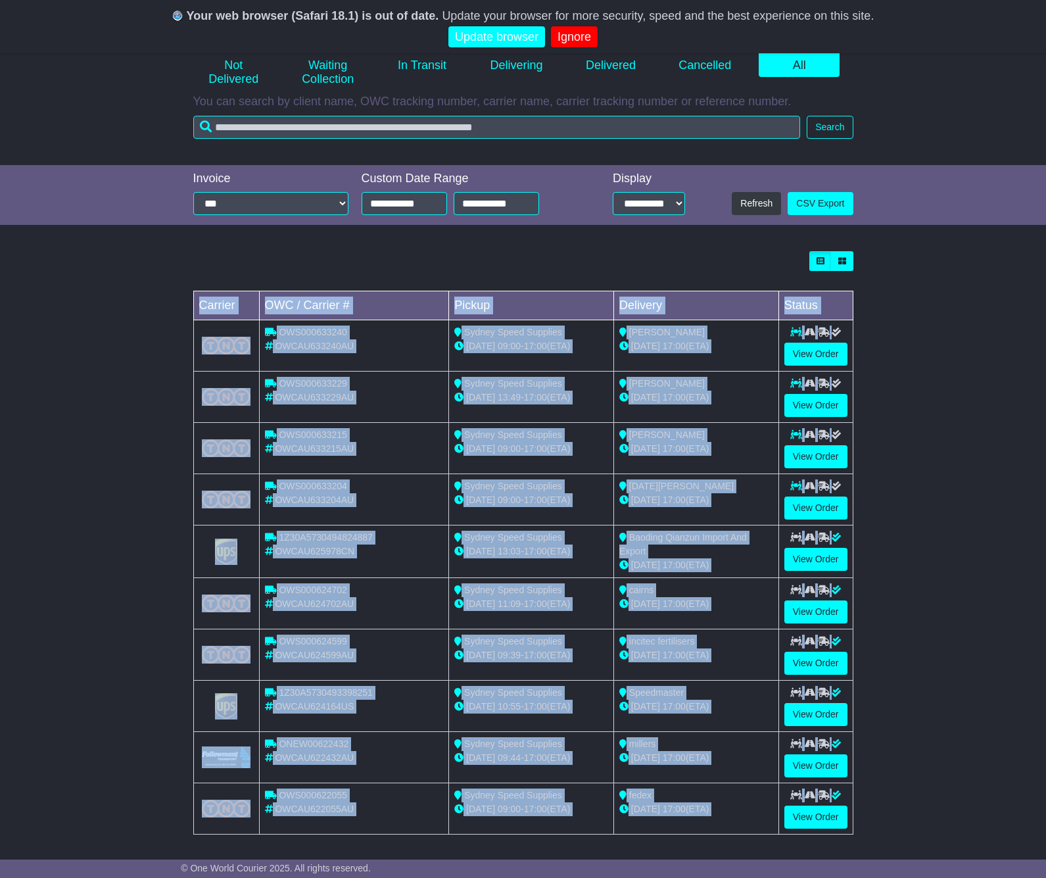
drag, startPoint x: 124, startPoint y: 260, endPoint x: 140, endPoint y: 260, distance: 15.8
click at [127, 261] on div "Loading... No bookings found Carrier OWC / Carrier # Pickup Delivery Status OWS…" at bounding box center [523, 550] width 1046 height 610
click at [131, 257] on div "Loading... No bookings found Carrier OWC / Carrier # Pickup Delivery Status OWS…" at bounding box center [523, 550] width 1046 height 610
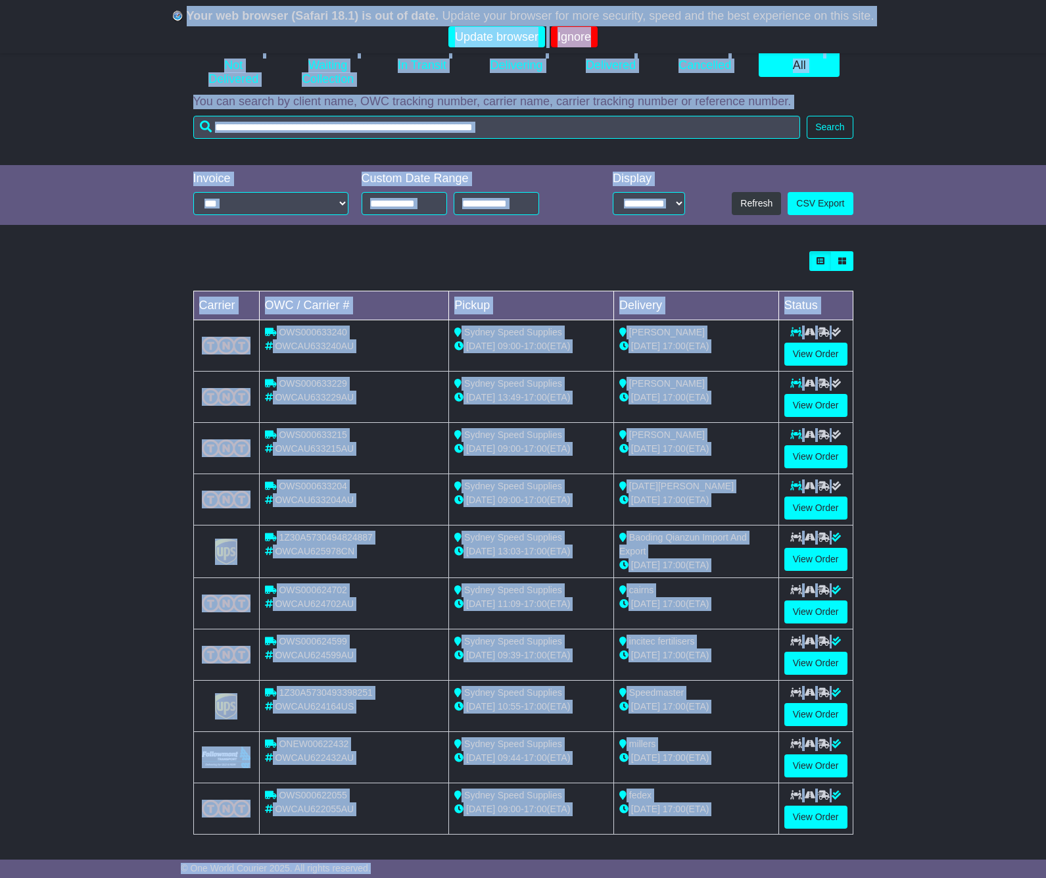
click at [143, 259] on div "Loading... No bookings found Carrier OWC / Carrier # Pickup Delivery Status OWS…" at bounding box center [523, 550] width 1046 height 610
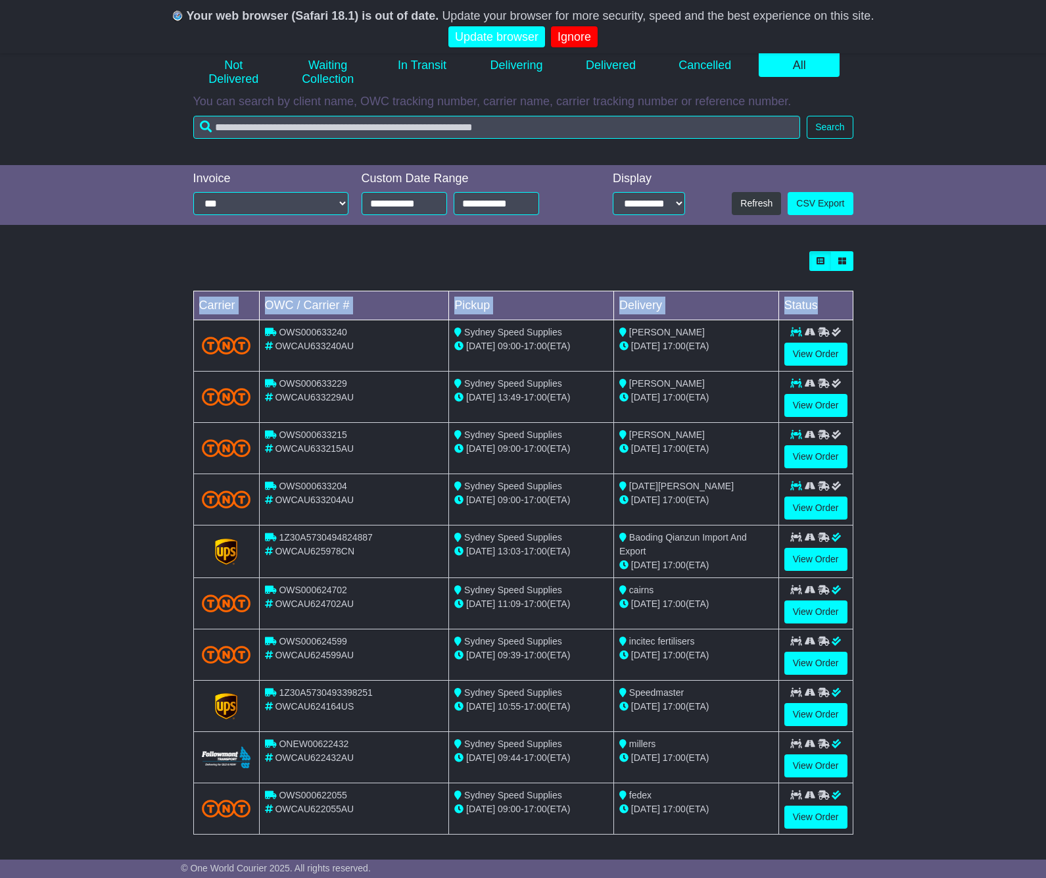
drag, startPoint x: 237, startPoint y: 271, endPoint x: 150, endPoint y: 300, distance: 91.9
click at [234, 333] on div "Loading... No bookings found Carrier OWC / Carrier # Pickup Delivery Status OWS…" at bounding box center [523, 542] width 660 height 583
click at [115, 281] on div "Loading... No bookings found Carrier OWC / Carrier # Pickup Delivery Status OWS…" at bounding box center [523, 550] width 1046 height 610
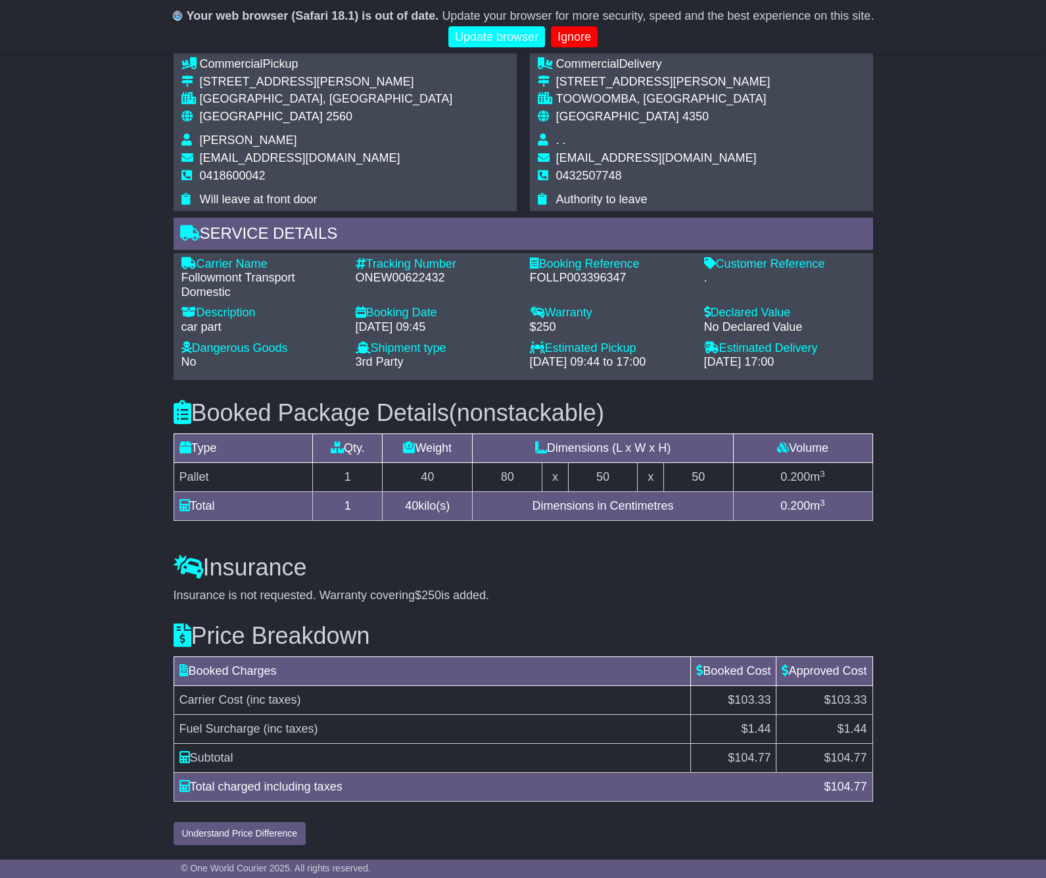
scroll to position [811, 0]
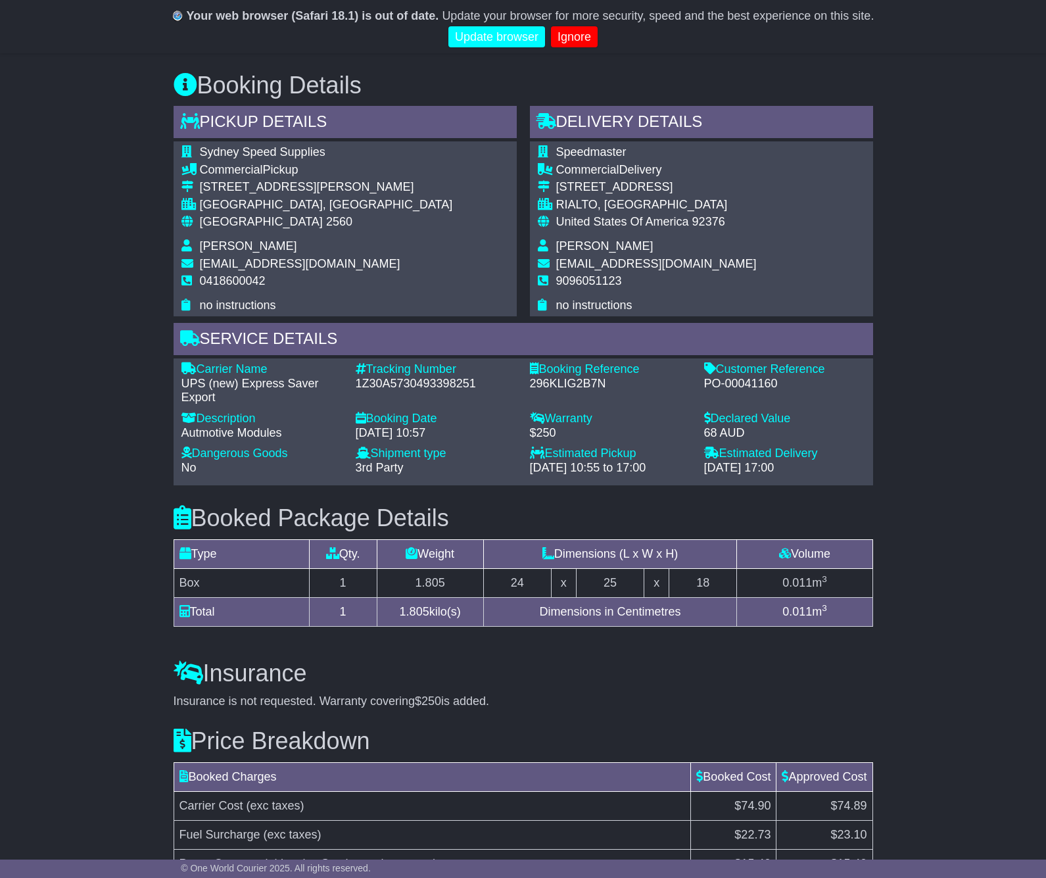
scroll to position [630, 0]
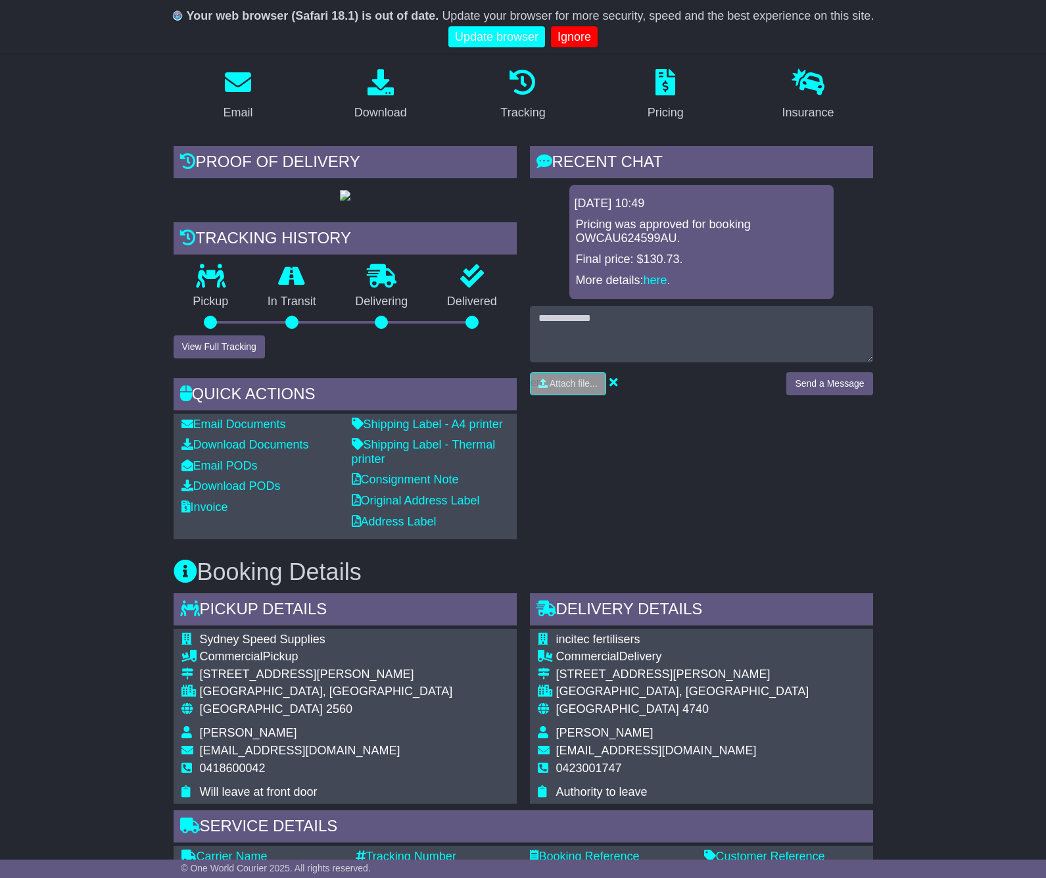
scroll to position [485, 0]
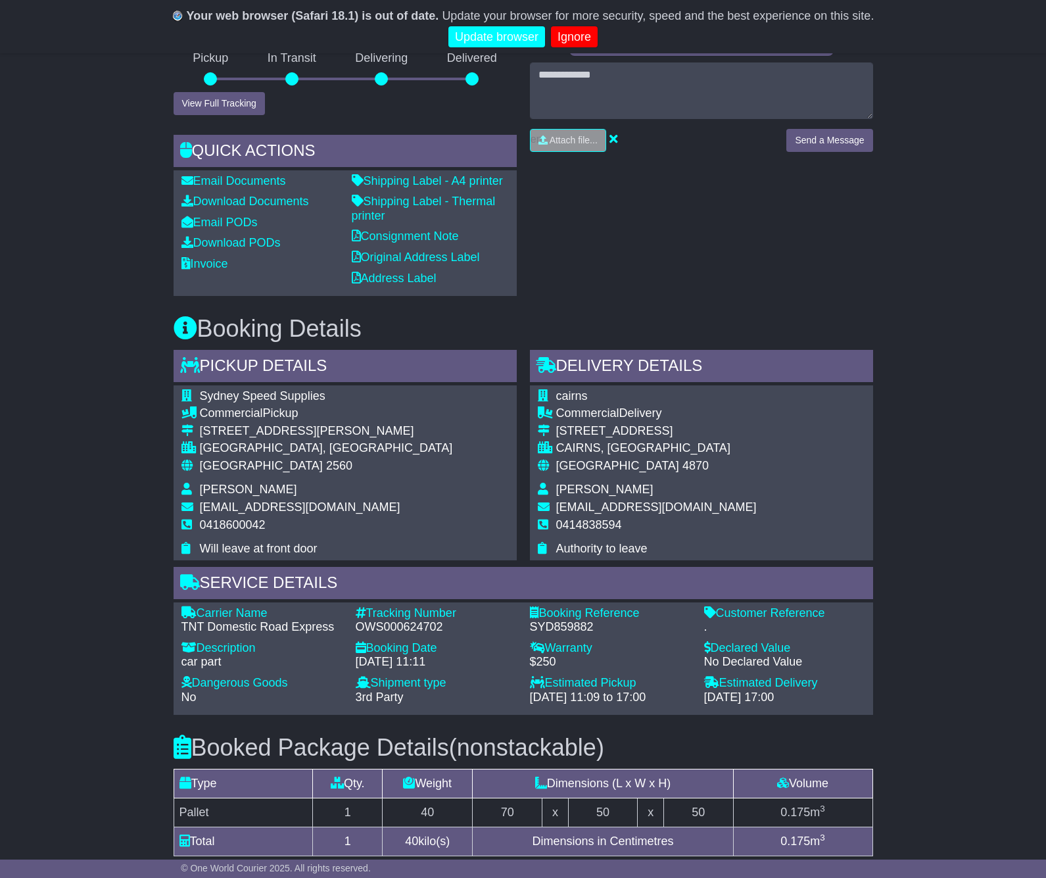
scroll to position [550, 0]
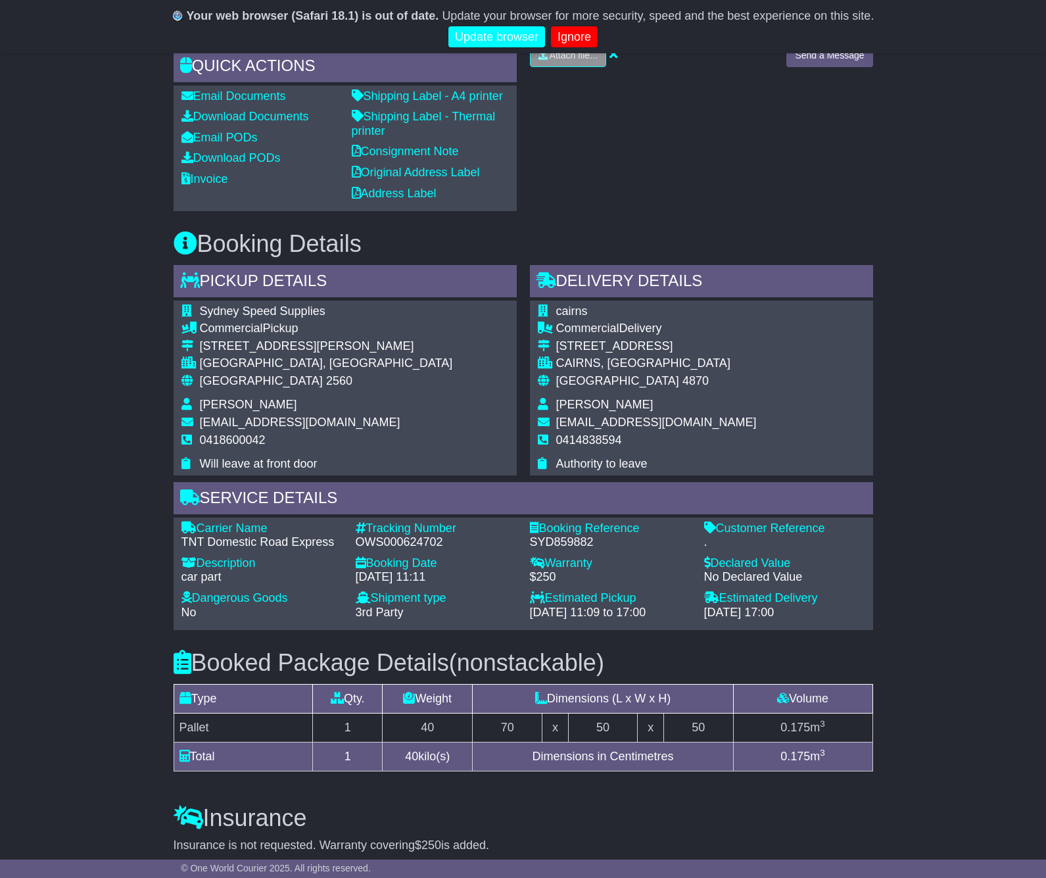
click at [734, 441] on div "cairns Commercial Delivery [STREET_ADDRESS] [GEOGRAPHIC_DATA], [GEOGRAPHIC_DATA…" at bounding box center [701, 387] width 343 height 175
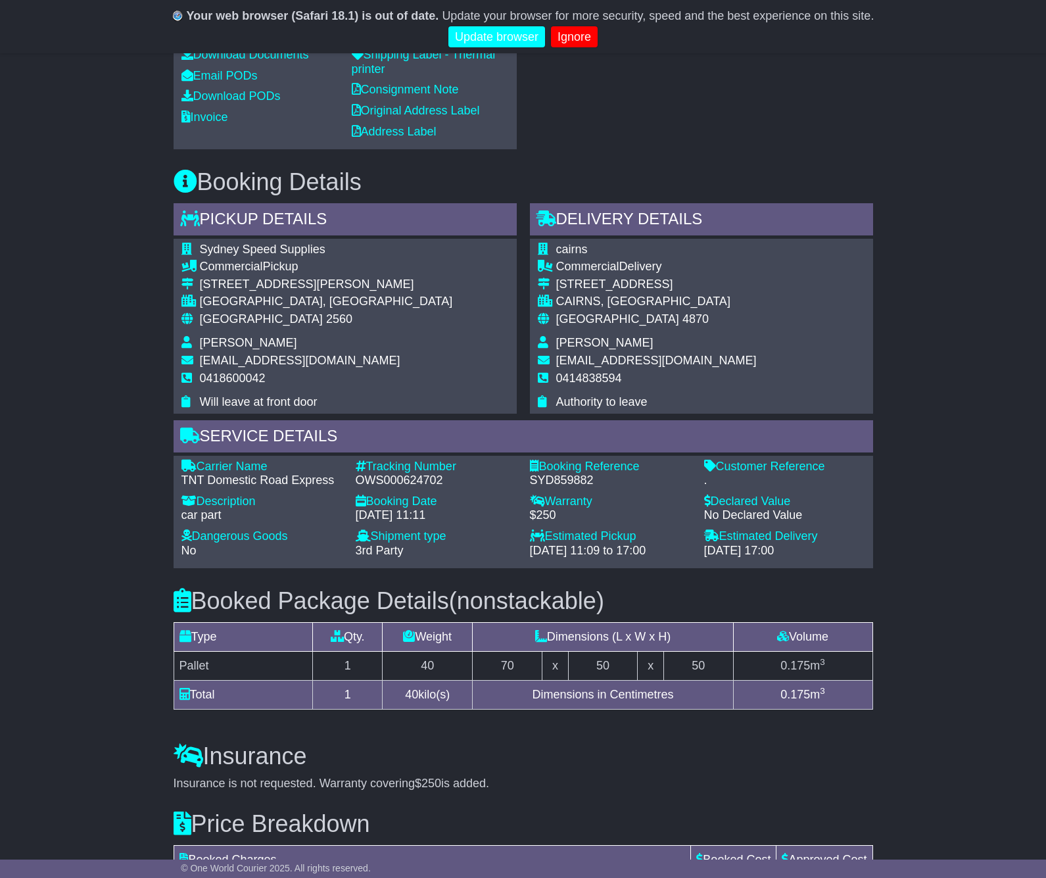
scroll to position [616, 0]
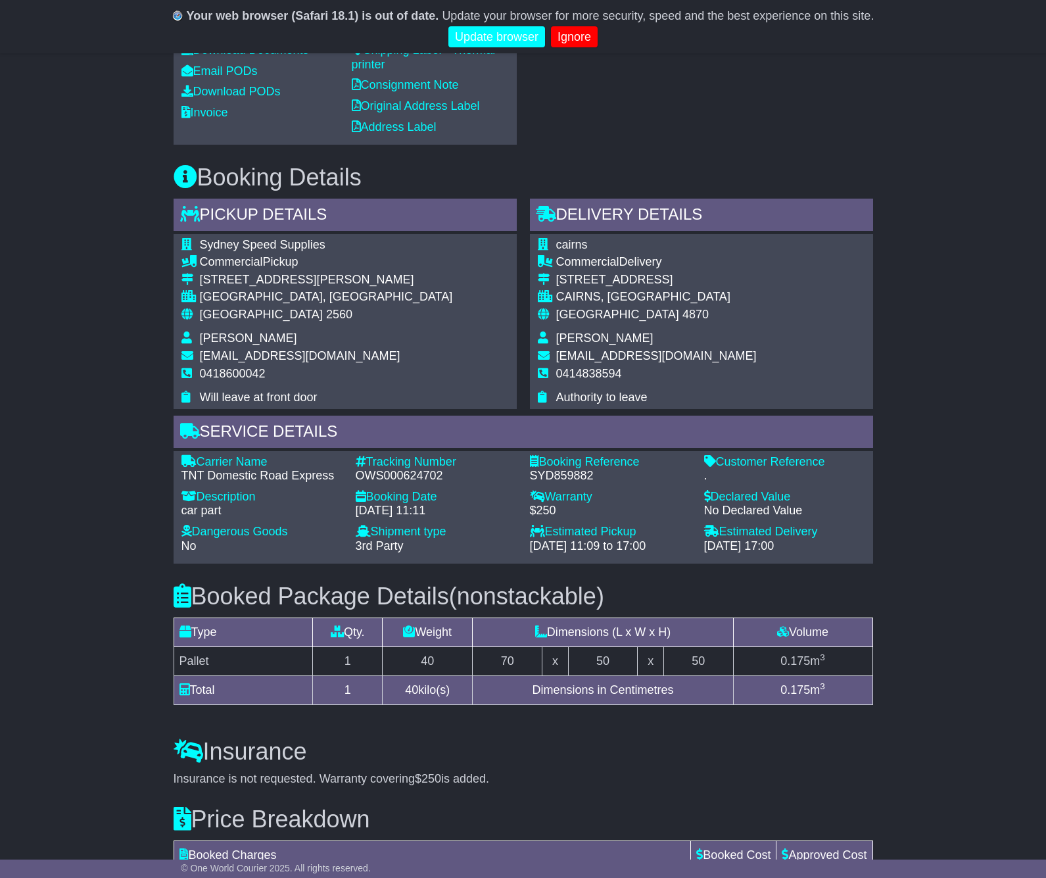
click at [417, 483] on div "OWS000624702" at bounding box center [436, 476] width 161 height 14
copy div "OWS000624702"
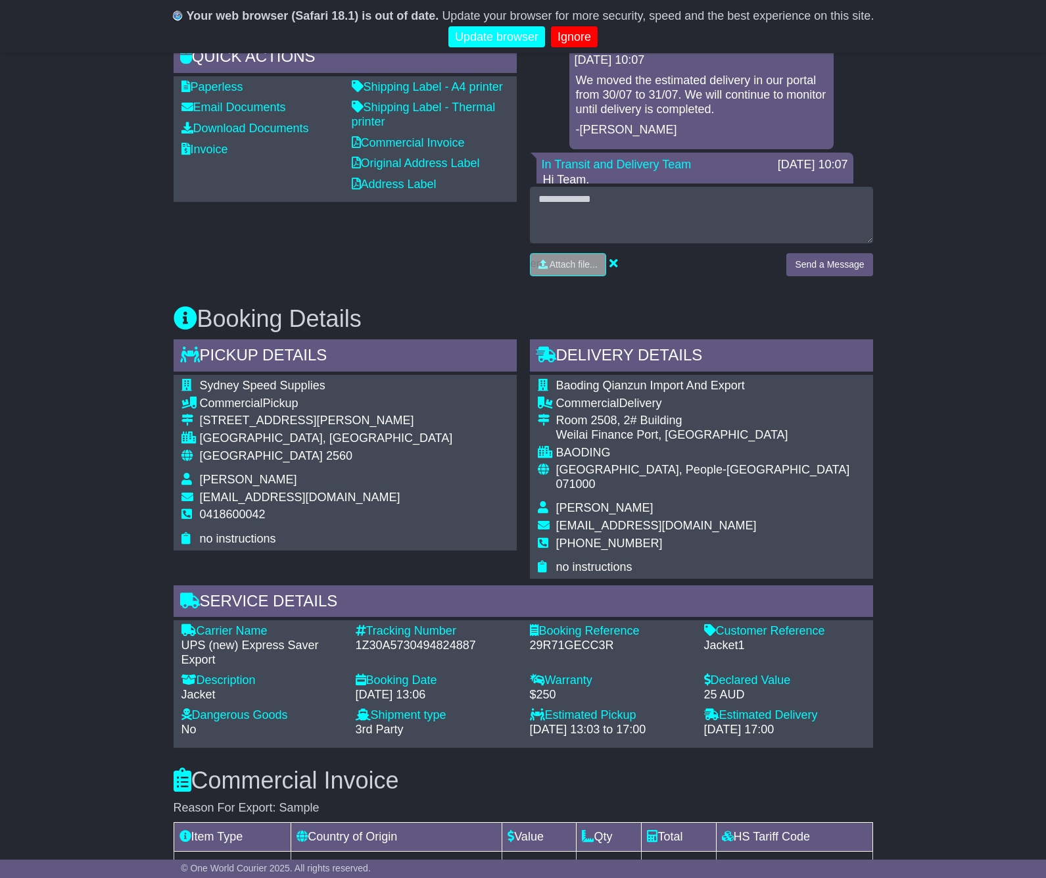
scroll to position [601, 0]
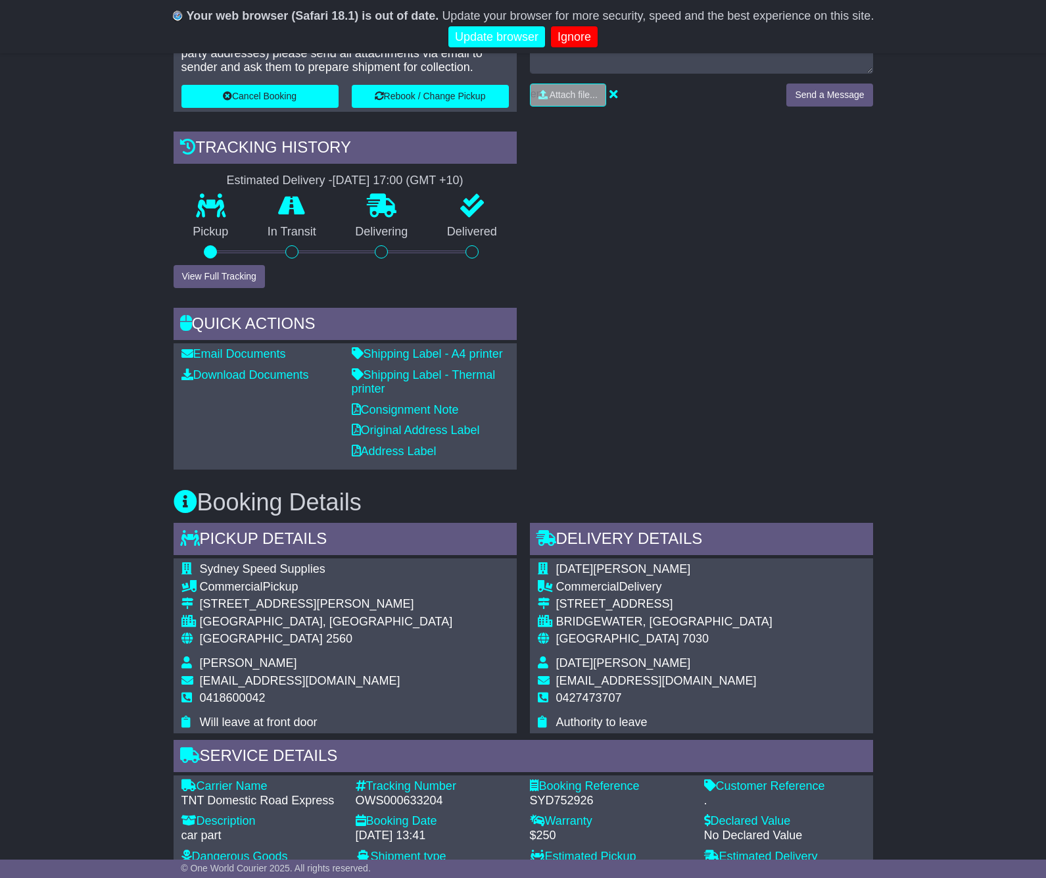
scroll to position [702, 0]
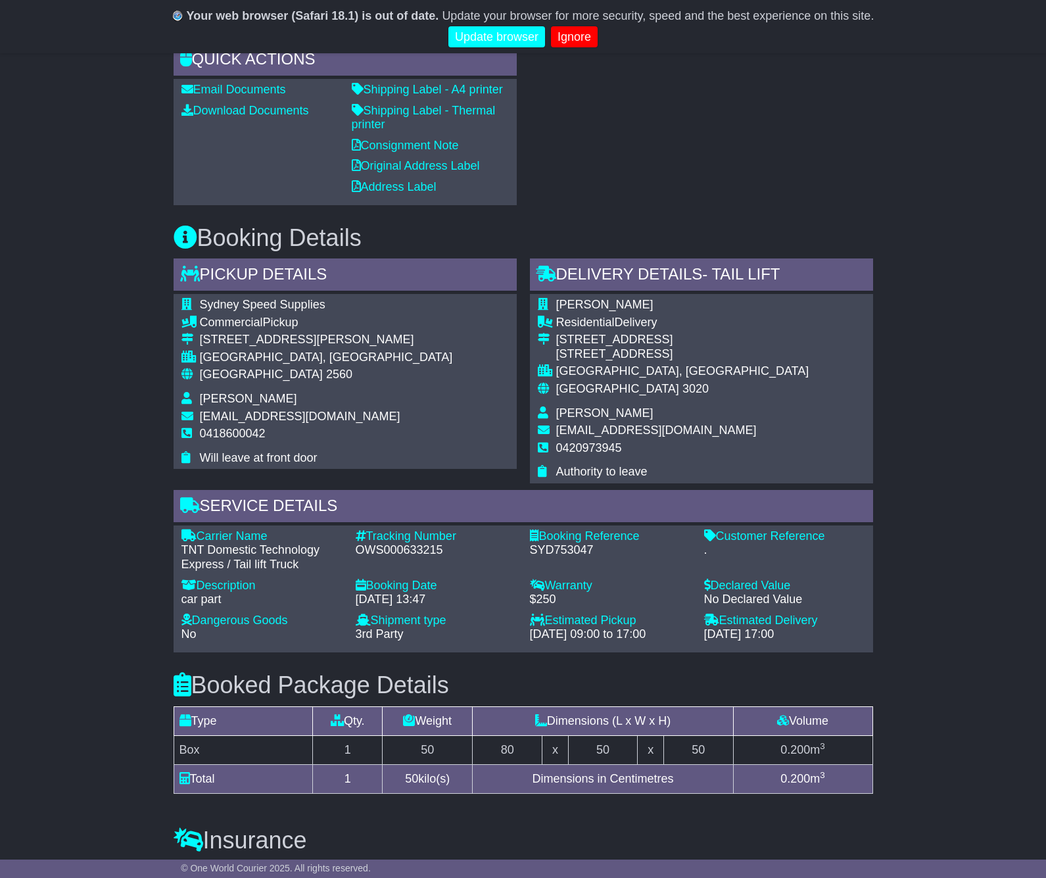
scroll to position [733, 0]
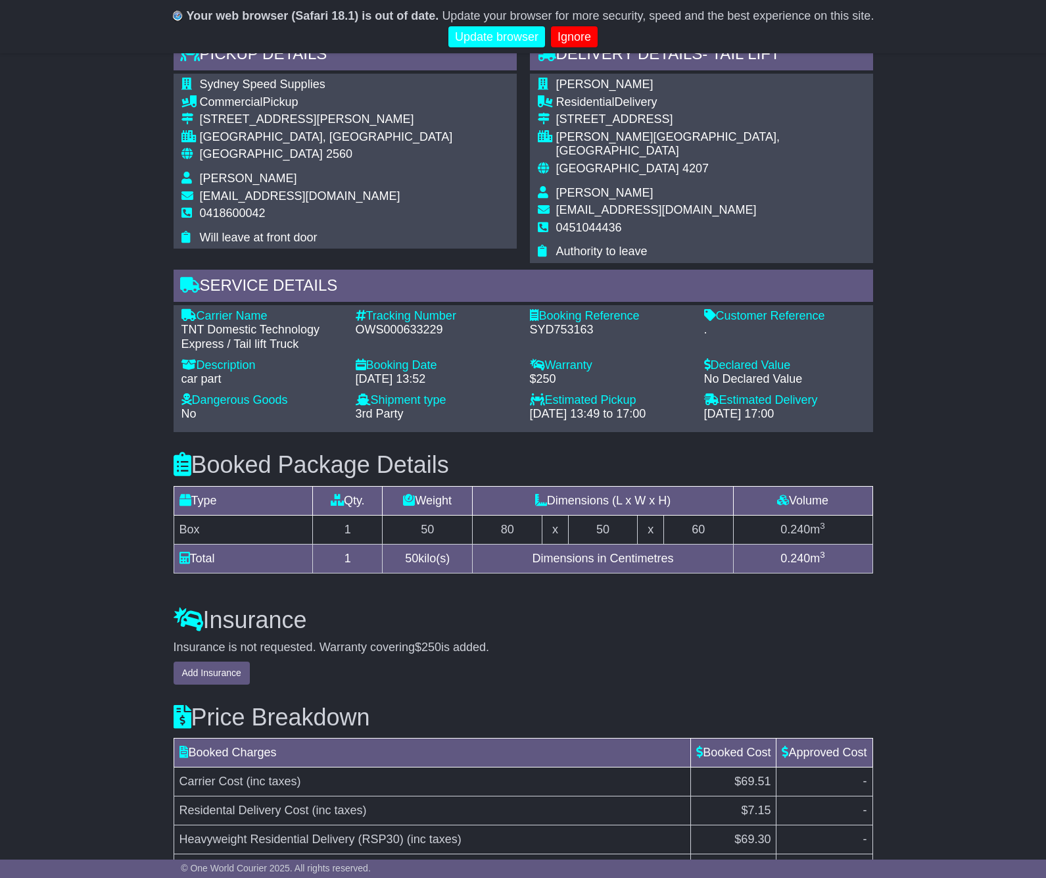
scroll to position [898, 0]
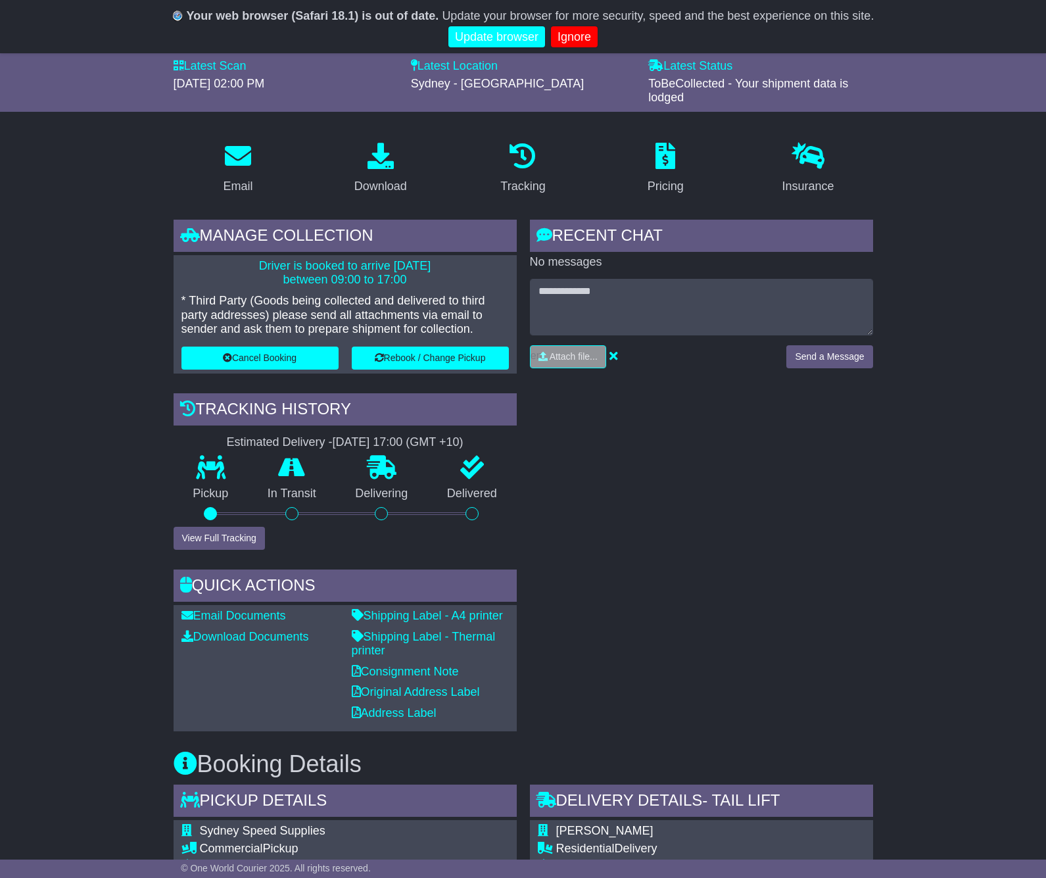
scroll to position [338, 0]
